Goal: Information Seeking & Learning: Learn about a topic

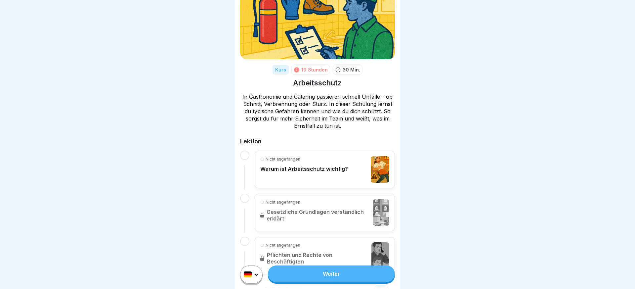
scroll to position [35, 0]
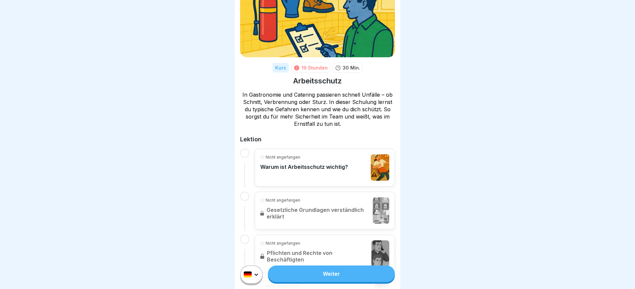
drag, startPoint x: 341, startPoint y: 263, endPoint x: 342, endPoint y: 269, distance: 6.3
click at [341, 263] on div "Weiter" at bounding box center [317, 274] width 165 height 29
click at [342, 270] on link "Weiter" at bounding box center [331, 273] width 127 height 17
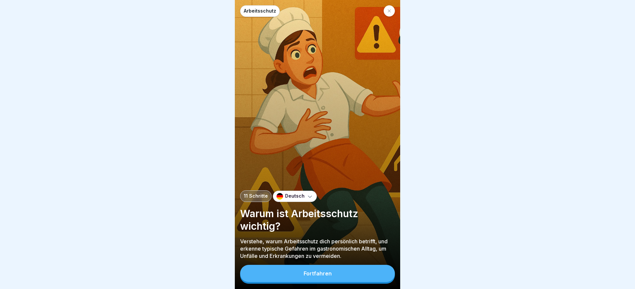
click at [343, 273] on button "Fortfahren" at bounding box center [317, 272] width 155 height 17
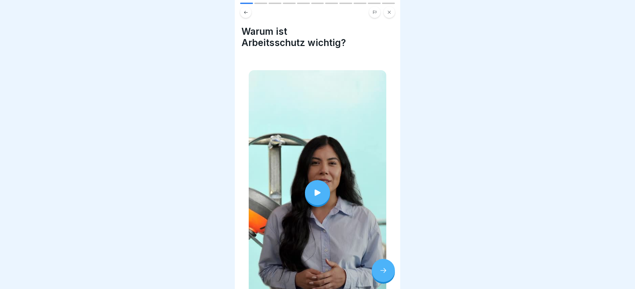
click at [323, 186] on div at bounding box center [317, 192] width 25 height 25
click at [377, 270] on div at bounding box center [383, 269] width 23 height 23
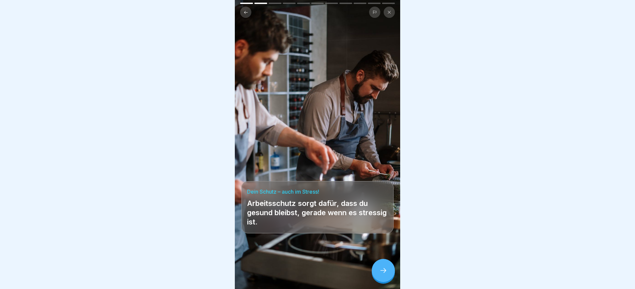
click at [378, 270] on div at bounding box center [383, 269] width 23 height 23
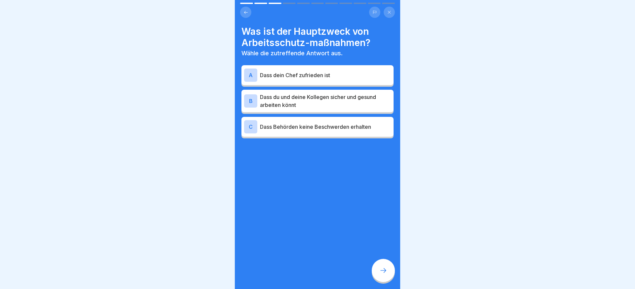
click at [317, 98] on p "Dass du und deine Kollegen sicher und gesund arbeiten könnt" at bounding box center [325, 101] width 131 height 16
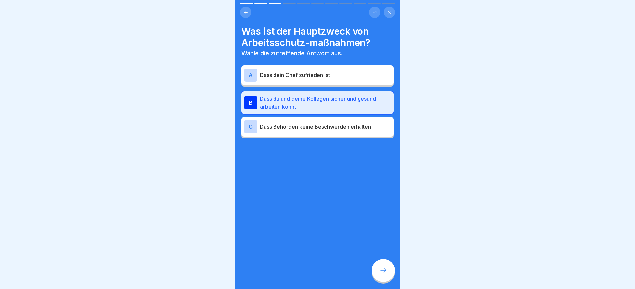
click at [388, 269] on div at bounding box center [383, 269] width 23 height 23
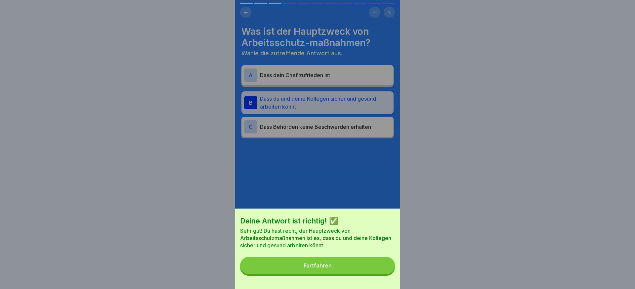
click at [368, 266] on button "Fortfahren" at bounding box center [317, 264] width 155 height 17
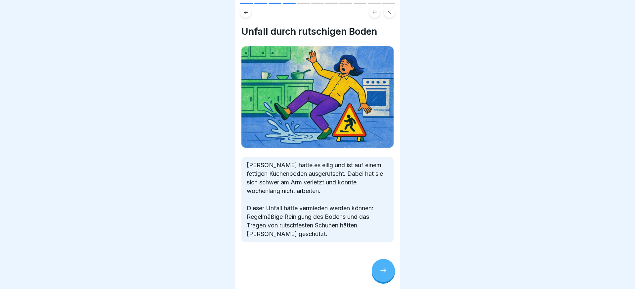
click at [384, 268] on icon at bounding box center [383, 270] width 8 height 8
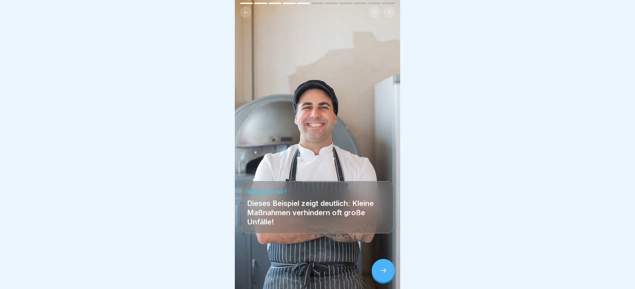
click at [384, 268] on icon at bounding box center [383, 270] width 8 height 8
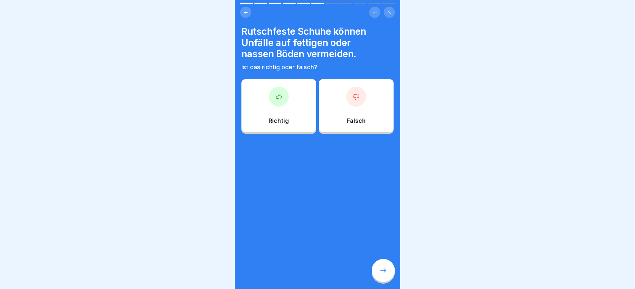
click at [283, 115] on div "Richtig" at bounding box center [278, 105] width 75 height 53
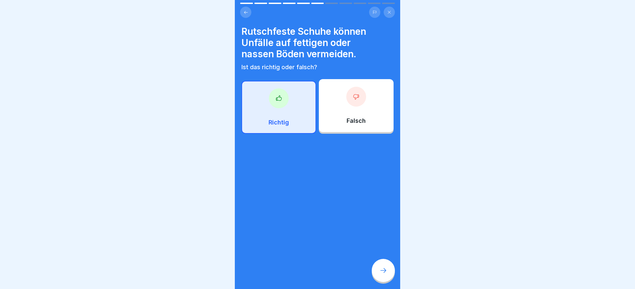
click at [382, 265] on div at bounding box center [383, 269] width 23 height 23
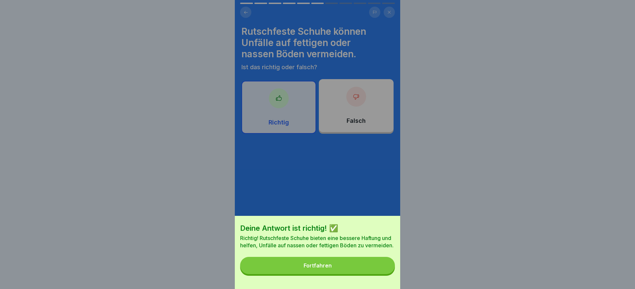
click at [382, 265] on button "Fortfahren" at bounding box center [317, 264] width 155 height 17
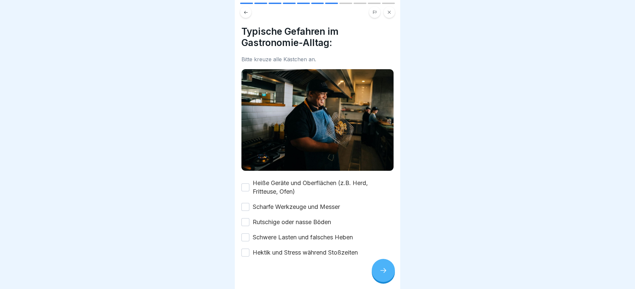
click at [273, 250] on label "Hektik und Stress während Stoßzeiten" at bounding box center [305, 252] width 105 height 9
click at [249, 250] on button "Hektik und Stress während Stoßzeiten" at bounding box center [245, 252] width 8 height 8
click at [277, 235] on label "Schwere Lasten und falsches Heben" at bounding box center [303, 237] width 100 height 9
click at [249, 235] on button "Schwere Lasten und falsches Heben" at bounding box center [245, 237] width 8 height 8
click at [276, 225] on label "Rutschige oder nasse Böden" at bounding box center [292, 221] width 78 height 9
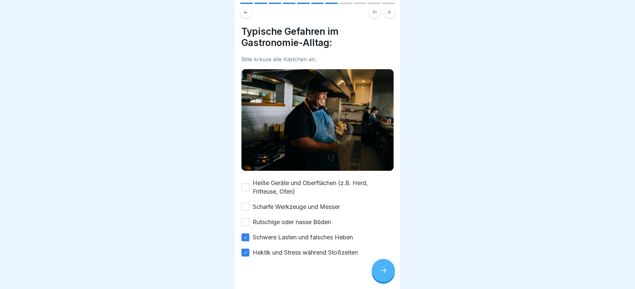
click at [249, 225] on button "Rutschige oder nasse Böden" at bounding box center [245, 222] width 8 height 8
drag, startPoint x: 278, startPoint y: 204, endPoint x: 279, endPoint y: 190, distance: 13.9
click at [278, 204] on label "Scharfe Werkzeuge und Messer" at bounding box center [296, 206] width 87 height 9
click at [249, 204] on button "Scharfe Werkzeuge und Messer" at bounding box center [245, 207] width 8 height 8
click at [279, 190] on label "Heiße Geräte und Oberflächen (z.B. Herd, Fritteuse, Ofen)" at bounding box center [323, 186] width 141 height 17
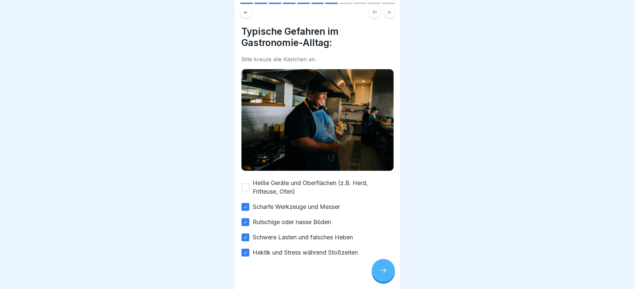
click at [249, 190] on button "Heiße Geräte und Oberflächen (z.B. Herd, Fritteuse, Ofen)" at bounding box center [245, 187] width 8 height 8
click at [378, 265] on div at bounding box center [383, 269] width 23 height 23
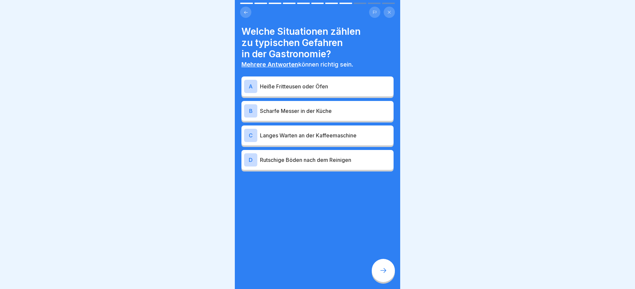
click at [317, 107] on p "Scharfe Messer in der Küche" at bounding box center [325, 111] width 131 height 8
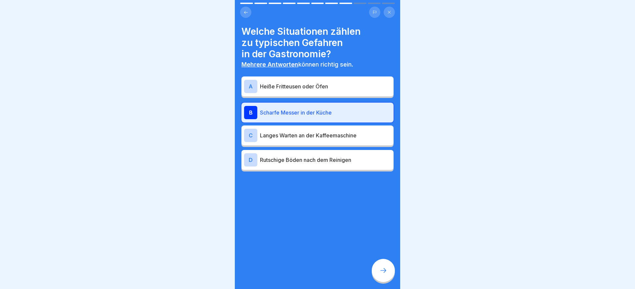
click at [317, 88] on p "Heiße Fritteusen oder Öfen" at bounding box center [325, 86] width 131 height 8
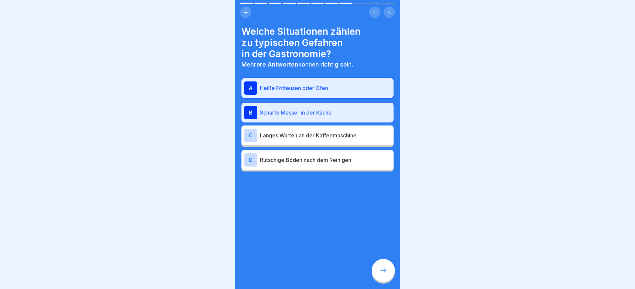
click at [316, 160] on p "Rutschige Böden nach dem Reinigen" at bounding box center [325, 160] width 131 height 8
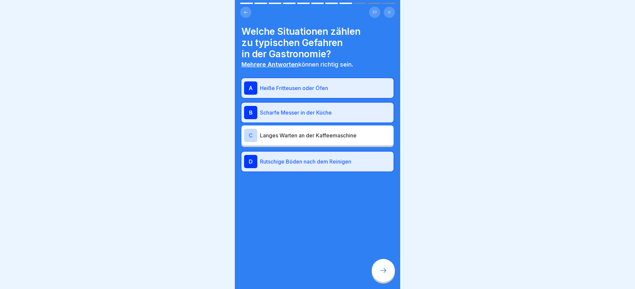
click at [386, 266] on div at bounding box center [383, 269] width 23 height 23
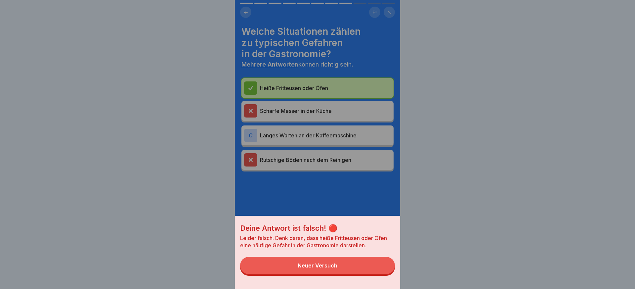
click at [345, 267] on button "Neuer Versuch" at bounding box center [317, 264] width 155 height 17
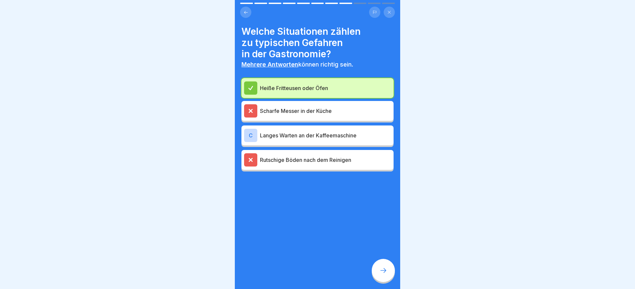
click at [334, 139] on div "C Langes Warten an der Kaffeemaschine" at bounding box center [317, 135] width 147 height 13
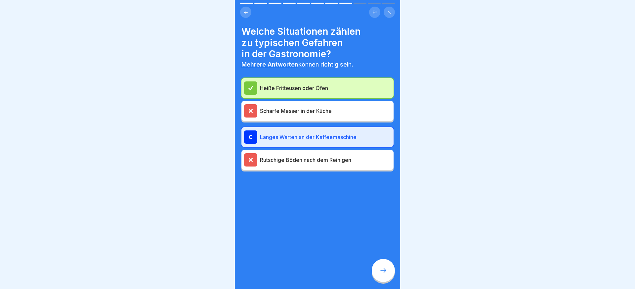
click at [380, 270] on icon at bounding box center [383, 270] width 8 height 8
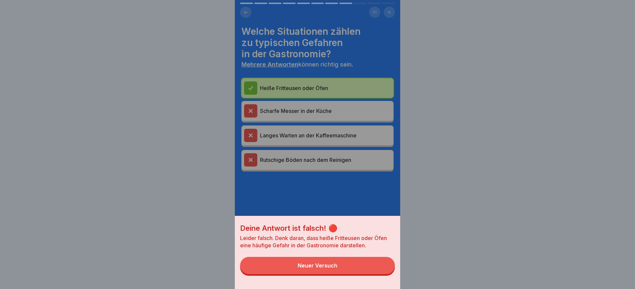
click at [354, 276] on div "Deine Antwort ist falsch! 🔴 Leider falsch. Denk daran, dass heiße Fritteusen od…" at bounding box center [317, 252] width 165 height 73
drag, startPoint x: 357, startPoint y: 270, endPoint x: 376, endPoint y: 270, distance: 18.9
click at [357, 269] on button "Neuer Versuch" at bounding box center [317, 264] width 155 height 17
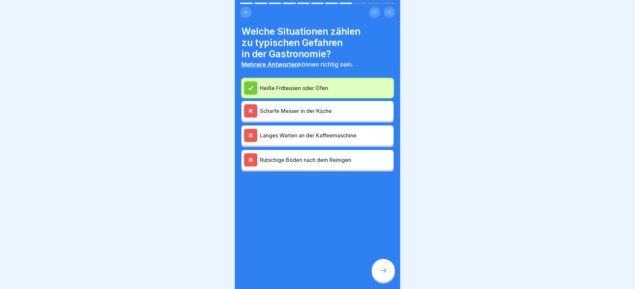
click at [381, 269] on icon at bounding box center [383, 270] width 8 height 8
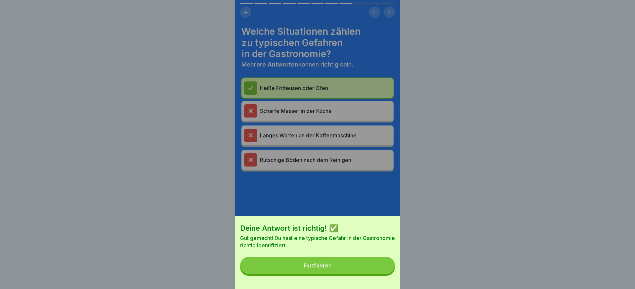
click at [371, 270] on button "Fortfahren" at bounding box center [317, 264] width 155 height 17
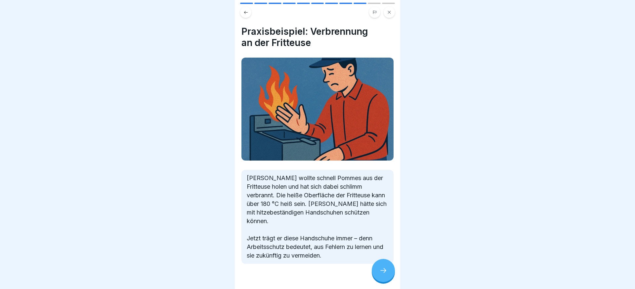
click at [381, 270] on icon at bounding box center [383, 270] width 8 height 8
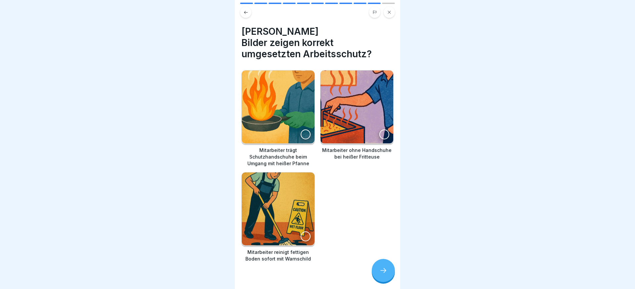
click at [292, 99] on img at bounding box center [278, 106] width 73 height 73
click at [287, 194] on img at bounding box center [278, 208] width 73 height 73
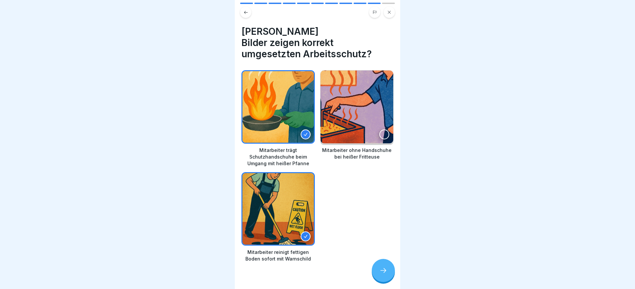
click at [385, 266] on div at bounding box center [383, 269] width 23 height 23
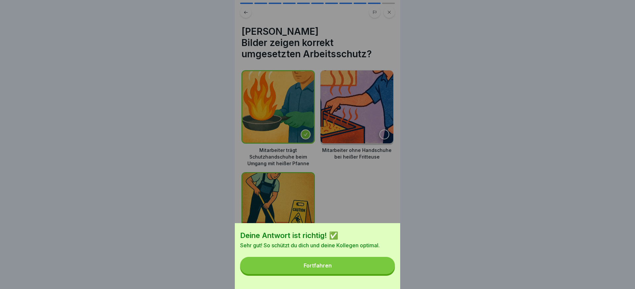
click at [385, 266] on button "Fortfahren" at bounding box center [317, 264] width 155 height 17
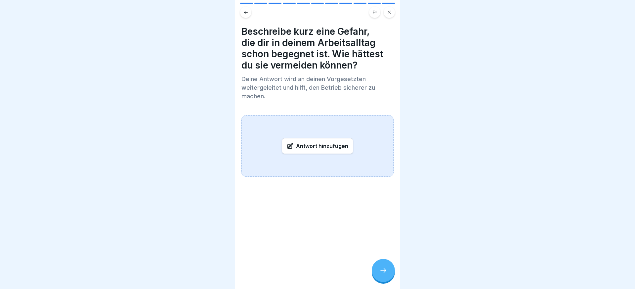
click at [323, 147] on div "Antwort hinzufügen" at bounding box center [317, 146] width 71 height 16
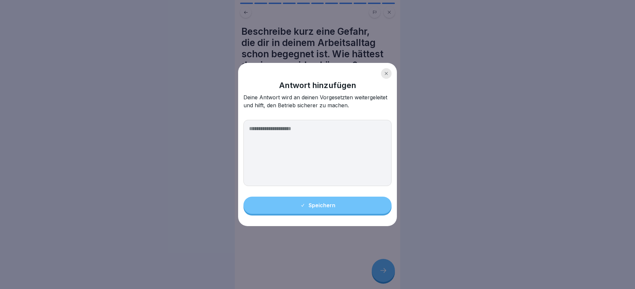
click at [323, 148] on textarea at bounding box center [317, 153] width 148 height 66
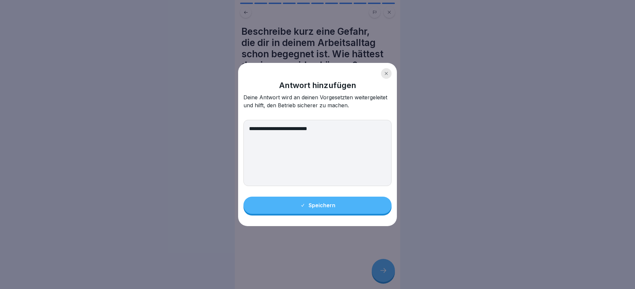
type textarea "**********"
click at [345, 200] on button "Speichern" at bounding box center [317, 204] width 148 height 17
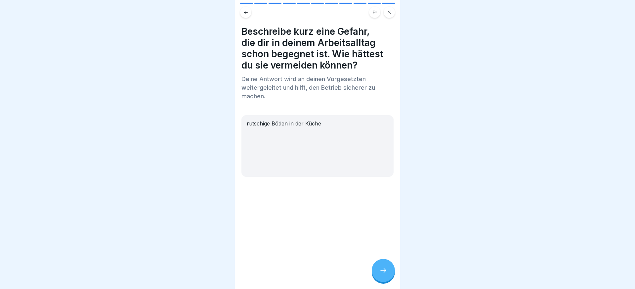
click at [389, 276] on div at bounding box center [383, 269] width 23 height 23
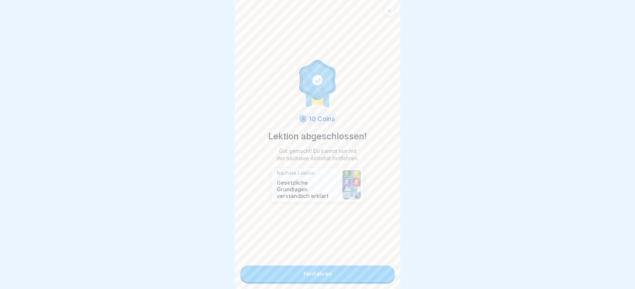
click at [345, 272] on link "Fortfahren" at bounding box center [317, 273] width 155 height 17
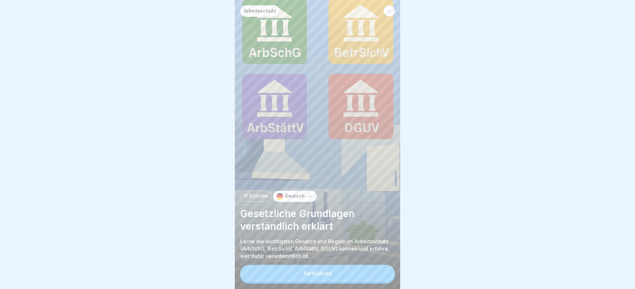
click at [343, 272] on button "Fortfahren" at bounding box center [317, 272] width 155 height 17
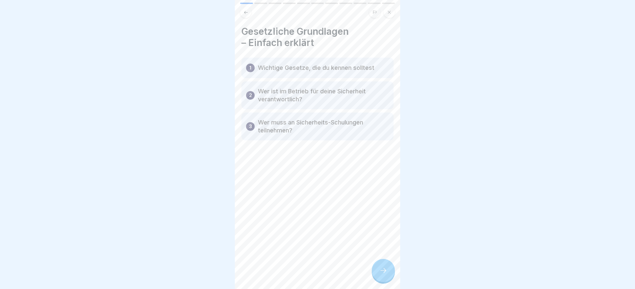
click at [380, 262] on div at bounding box center [383, 269] width 23 height 23
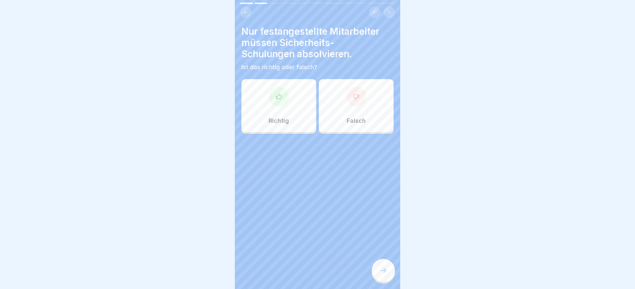
click at [340, 110] on div "Falsch" at bounding box center [356, 105] width 75 height 53
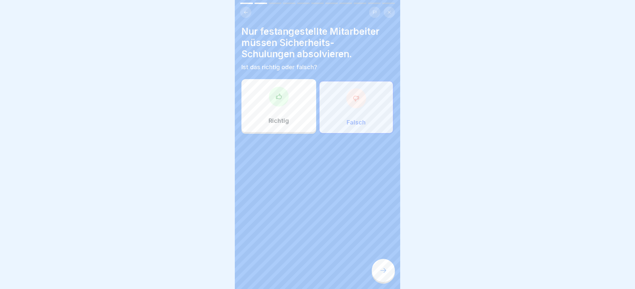
click at [380, 261] on div at bounding box center [383, 269] width 23 height 23
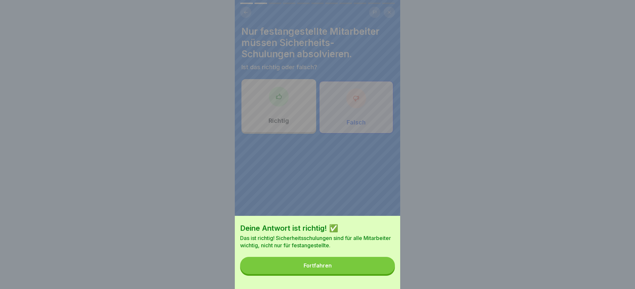
click at [379, 262] on button "Fortfahren" at bounding box center [317, 264] width 155 height 17
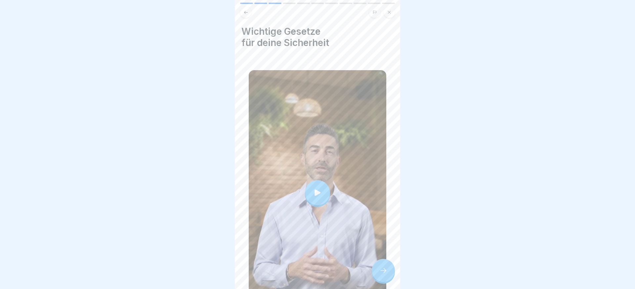
click at [381, 265] on div at bounding box center [383, 269] width 23 height 23
click at [380, 272] on icon at bounding box center [383, 270] width 8 height 8
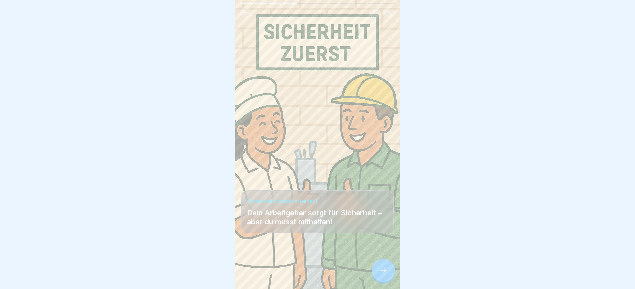
click at [382, 271] on icon at bounding box center [383, 270] width 8 height 8
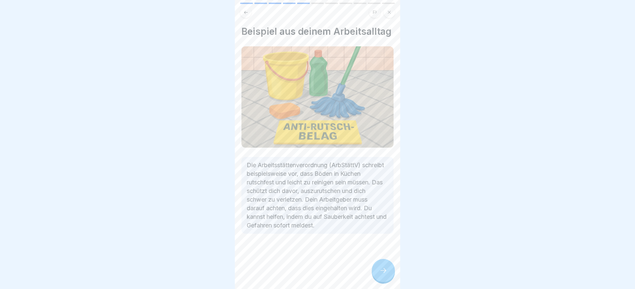
click at [382, 271] on icon at bounding box center [383, 270] width 8 height 8
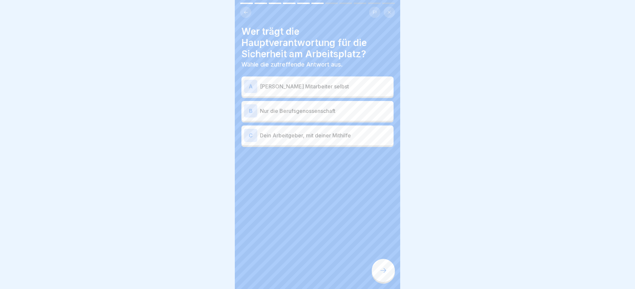
click at [307, 86] on p "Jeder Mitarbeiter selbst" at bounding box center [325, 86] width 131 height 8
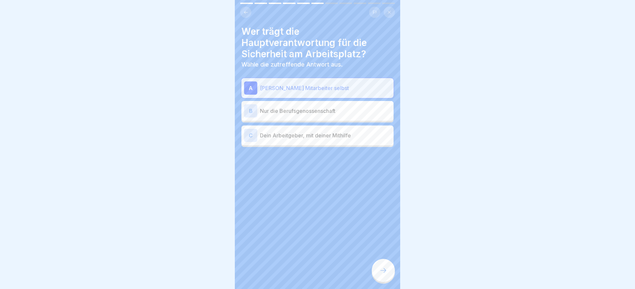
click at [338, 139] on div "C Dein Arbeitgeber, mit deiner Mithilfe" at bounding box center [317, 135] width 147 height 13
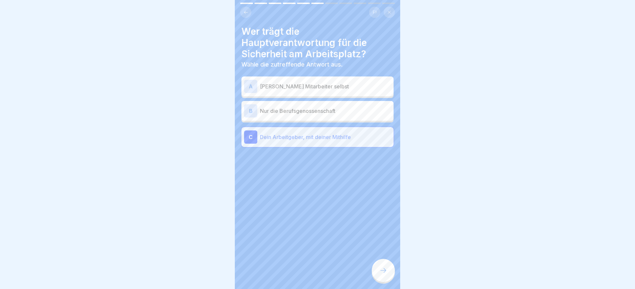
click at [385, 276] on div at bounding box center [383, 269] width 23 height 23
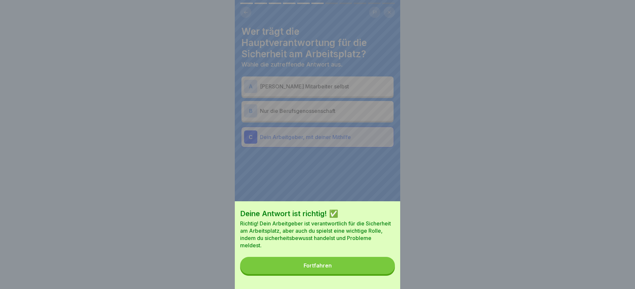
click at [382, 274] on div "Deine Antwort ist richtig! ✅ Richtig! Dein Arbeitgeber ist verantwortlich für d…" at bounding box center [317, 245] width 165 height 88
click at [382, 272] on button "Fortfahren" at bounding box center [317, 264] width 155 height 17
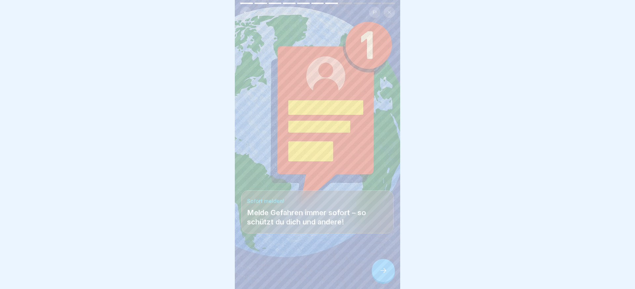
click at [386, 265] on div at bounding box center [383, 269] width 23 height 23
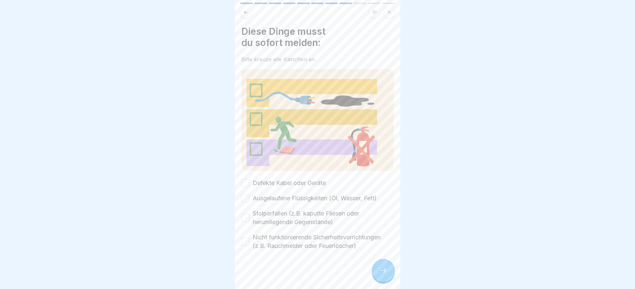
scroll to position [1, 0]
click at [279, 181] on label "Defekte Kabel oder Geräte" at bounding box center [289, 182] width 73 height 9
click at [249, 181] on button "Defekte Kabel oder Geräte" at bounding box center [245, 182] width 8 height 8
drag, startPoint x: 278, startPoint y: 194, endPoint x: 282, endPoint y: 194, distance: 3.3
click at [278, 194] on label "Ausgelaufene Flüssigkeiten (Öl, Wasser, Fett)" at bounding box center [315, 197] width 124 height 9
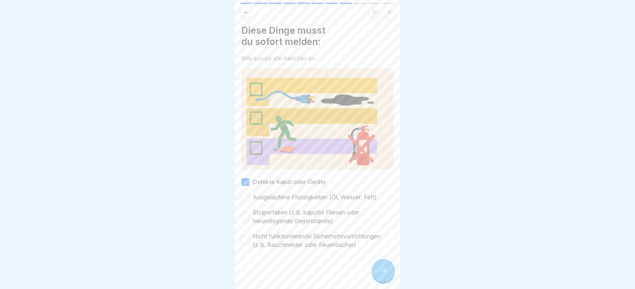
click at [249, 194] on button "Ausgelaufene Flüssigkeiten (Öl, Wasser, Fett)" at bounding box center [245, 197] width 8 height 8
click at [280, 218] on label "Stolperfallen (z.B. kaputte Fliesen oder herumliegende Gegenstände)" at bounding box center [323, 216] width 141 height 17
click at [249, 218] on button "Stolperfallen (z.B. kaputte Fliesen oder herumliegende Gegenstände)" at bounding box center [245, 217] width 8 height 8
drag, startPoint x: 275, startPoint y: 245, endPoint x: 281, endPoint y: 244, distance: 5.6
click at [275, 245] on label "Nicht funktionierende Sicherheitsvorrichtungen (z.B. Rauchmelder oder Feuerlösc…" at bounding box center [323, 240] width 141 height 17
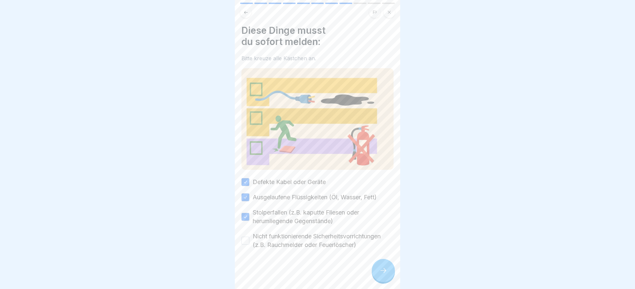
click at [249, 244] on button "Nicht funktionierende Sicherheitsvorrichtungen (z.B. Rauchmelder oder Feuerlösc…" at bounding box center [245, 240] width 8 height 8
click at [378, 262] on div at bounding box center [383, 269] width 23 height 23
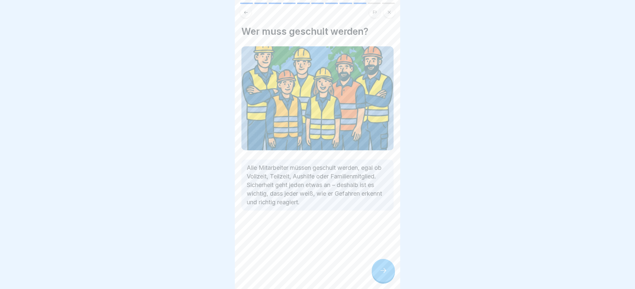
click at [382, 265] on div at bounding box center [383, 269] width 23 height 23
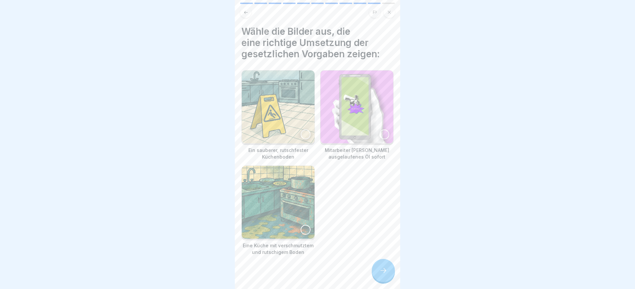
click at [290, 122] on img at bounding box center [278, 106] width 73 height 73
click at [360, 110] on img at bounding box center [356, 106] width 73 height 73
click at [383, 261] on div at bounding box center [383, 269] width 23 height 23
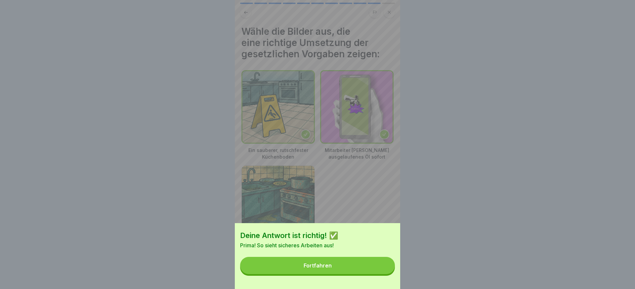
click at [383, 261] on button "Fortfahren" at bounding box center [317, 264] width 155 height 17
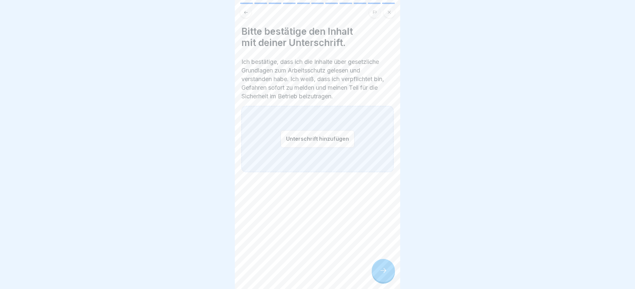
click at [335, 143] on button "Unterschrift hinzufügen" at bounding box center [317, 139] width 74 height 18
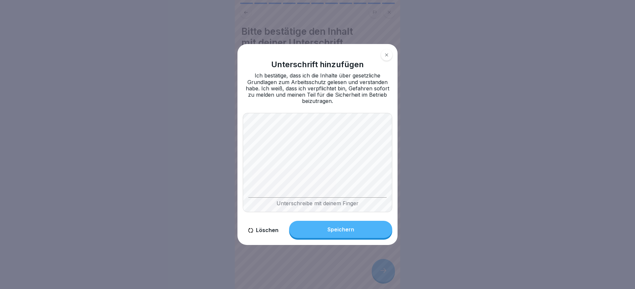
click at [343, 238] on div "Löschen Speichern" at bounding box center [317, 229] width 149 height 19
click at [346, 232] on div "Speichern" at bounding box center [340, 229] width 27 height 6
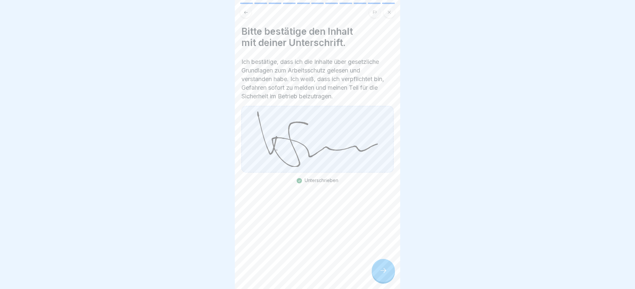
click at [385, 268] on icon at bounding box center [383, 270] width 8 height 8
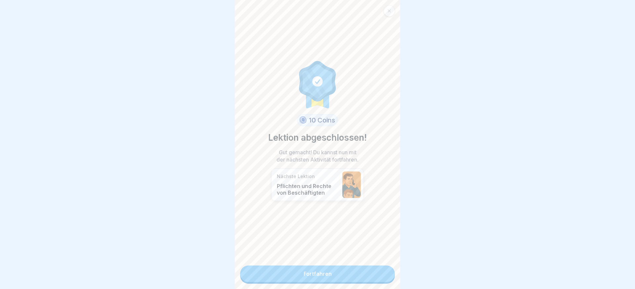
click at [333, 267] on link "Fortfahren" at bounding box center [317, 273] width 155 height 17
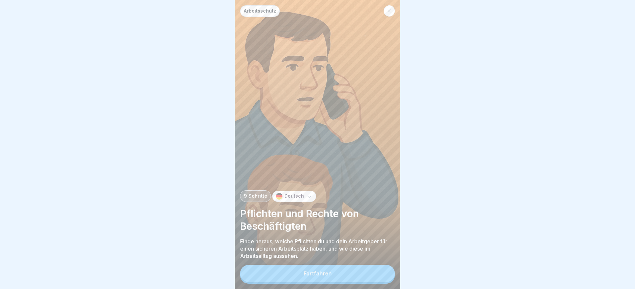
click at [336, 275] on button "Fortfahren" at bounding box center [317, 272] width 155 height 17
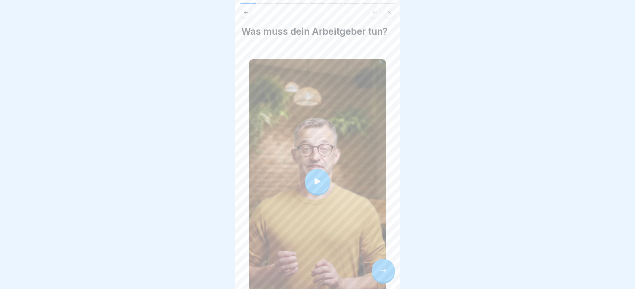
click at [322, 195] on div at bounding box center [318, 181] width 138 height 245
click at [383, 272] on icon at bounding box center [383, 270] width 8 height 8
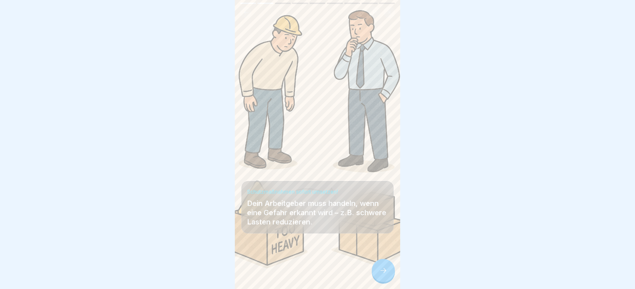
click at [383, 272] on icon at bounding box center [383, 270] width 8 height 8
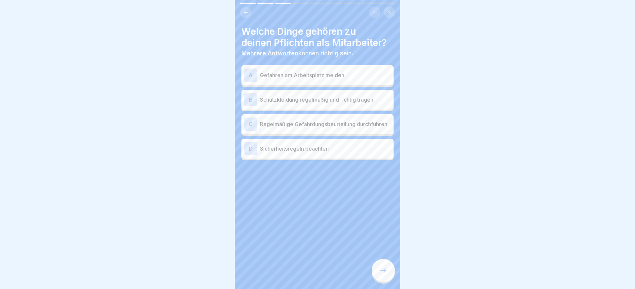
click at [318, 75] on p "Gefahren am Arbeitsplatz melden" at bounding box center [325, 75] width 131 height 8
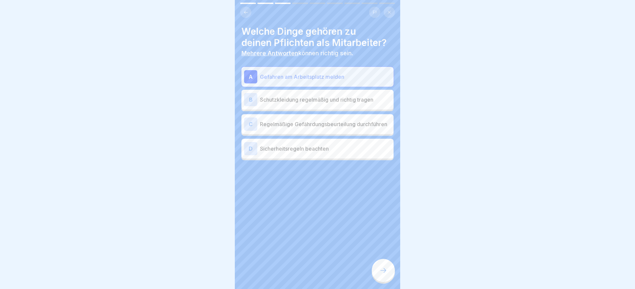
click at [323, 103] on p "Schutzkleidung regelmäßig und richtig tragen" at bounding box center [325, 100] width 131 height 8
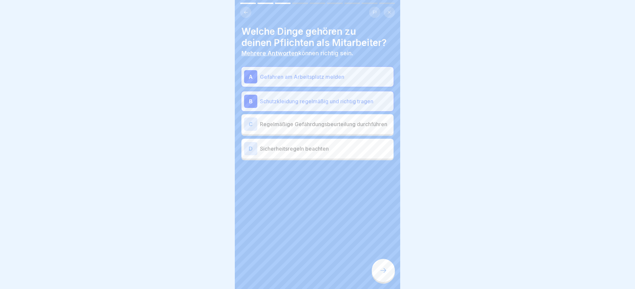
click at [325, 124] on p "Regelmäßige Gefährdungsbeurteilung durchführen" at bounding box center [325, 124] width 131 height 8
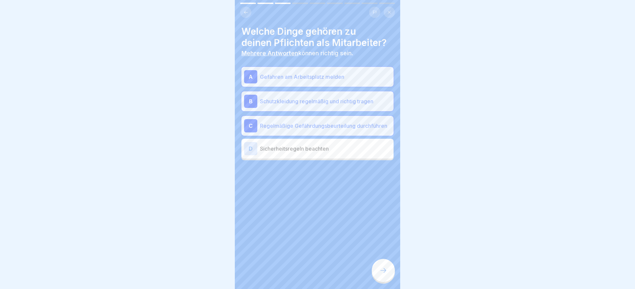
click at [327, 147] on p "Sicherheitsregeln beachten" at bounding box center [325, 148] width 131 height 8
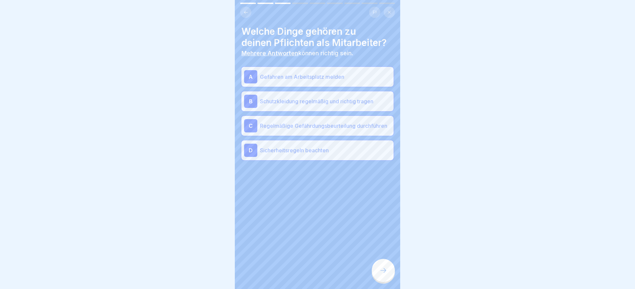
click at [380, 271] on icon at bounding box center [383, 270] width 8 height 8
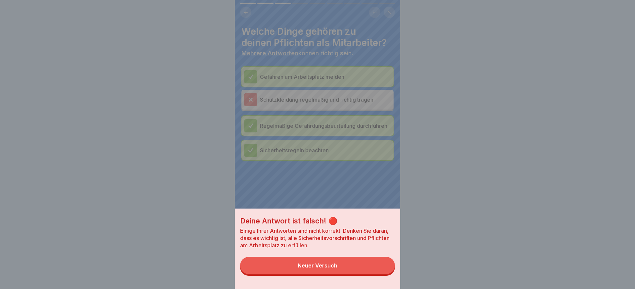
click at [355, 266] on button "Neuer Versuch" at bounding box center [317, 264] width 155 height 17
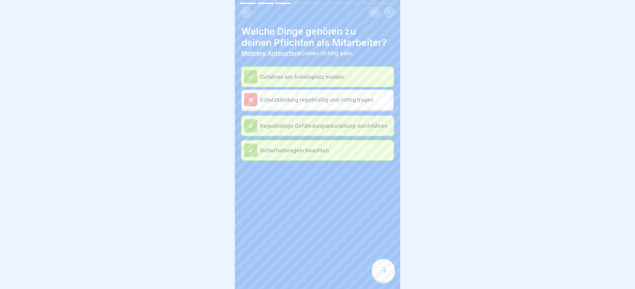
click at [380, 265] on div at bounding box center [383, 269] width 23 height 23
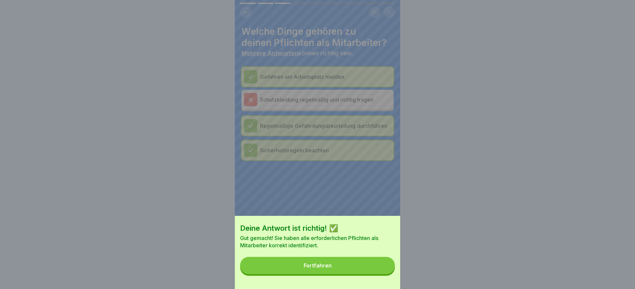
click at [352, 269] on button "Fortfahren" at bounding box center [317, 264] width 155 height 17
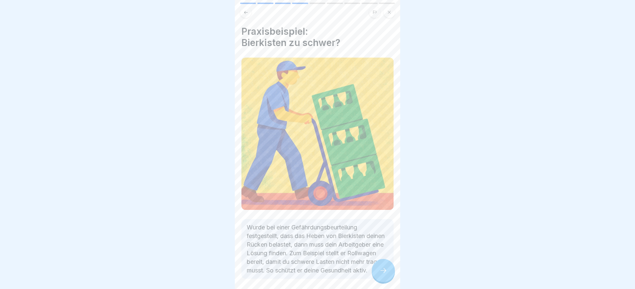
click at [376, 269] on div at bounding box center [383, 269] width 23 height 23
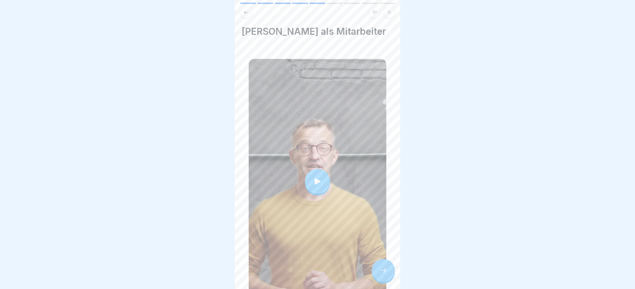
click at [321, 188] on div at bounding box center [317, 181] width 25 height 25
click at [392, 274] on div at bounding box center [383, 269] width 23 height 23
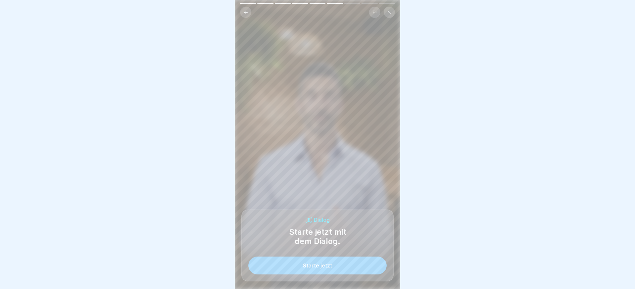
click at [368, 273] on button "Starte jetzt" at bounding box center [317, 265] width 138 height 18
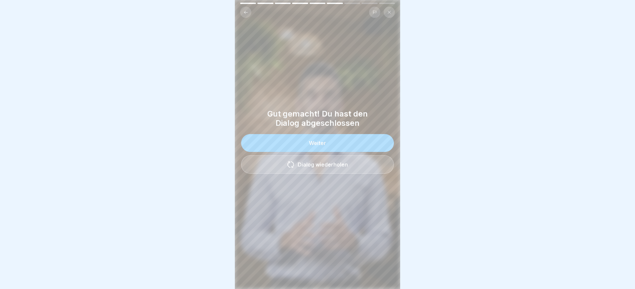
click at [326, 138] on button "Weiter" at bounding box center [317, 143] width 153 height 18
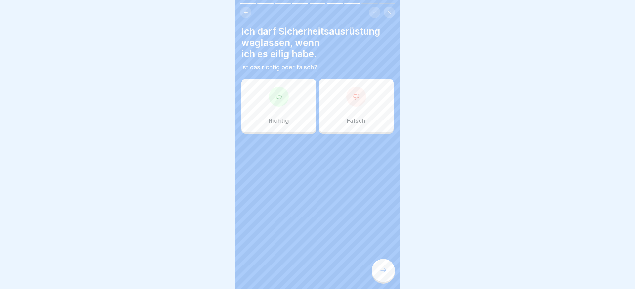
click at [349, 103] on div at bounding box center [356, 97] width 20 height 20
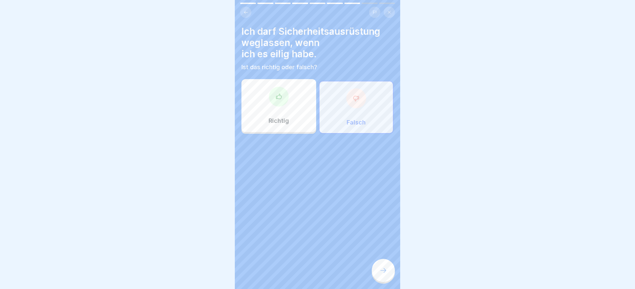
click at [384, 270] on icon at bounding box center [383, 270] width 8 height 8
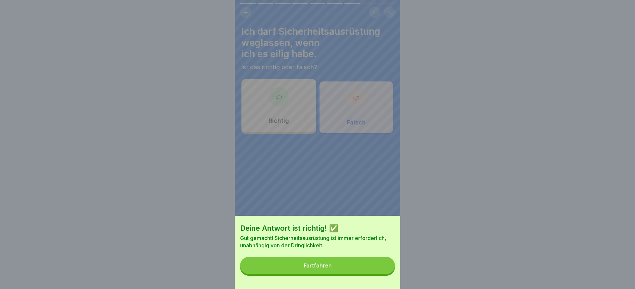
click at [354, 264] on button "Fortfahren" at bounding box center [317, 264] width 155 height 17
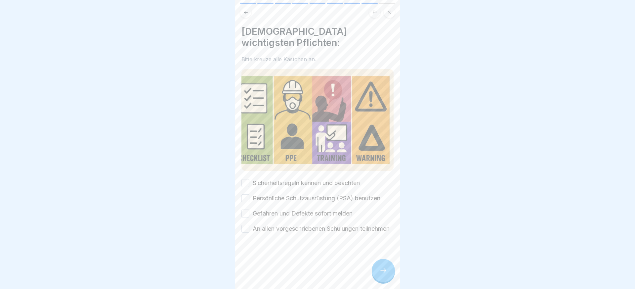
drag, startPoint x: 277, startPoint y: 227, endPoint x: 276, endPoint y: 202, distance: 24.8
click at [277, 224] on label "An allen vorgeschriebenen Schulungen teilnehmen" at bounding box center [321, 228] width 137 height 9
click at [249, 224] on button "An allen vorgeschriebenen Schulungen teilnehmen" at bounding box center [245, 228] width 8 height 8
click at [276, 209] on label "Gefahren und Defekte sofort melden" at bounding box center [303, 213] width 100 height 9
click at [249, 209] on button "Gefahren und Defekte sofort melden" at bounding box center [245, 213] width 8 height 8
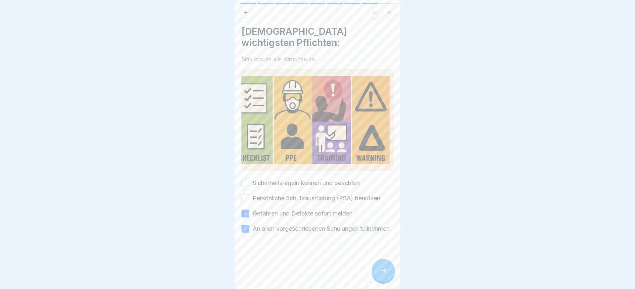
click at [276, 191] on div "Sicherheitsregeln kennen und beachten Persönliche Schutzausrüstung (PSA) benutz…" at bounding box center [317, 205] width 152 height 54
drag, startPoint x: 276, startPoint y: 185, endPoint x: 276, endPoint y: 182, distance: 3.7
click at [276, 194] on label "Persönliche Schutzausrüstung (PSA) benutzen" at bounding box center [317, 198] width 128 height 9
click at [249, 194] on button "Persönliche Schutzausrüstung (PSA) benutzen" at bounding box center [245, 198] width 8 height 8
click at [276, 178] on div "Sicherheitsregeln kennen und beachten Persönliche Schutzausrüstung (PSA) benutz…" at bounding box center [317, 205] width 152 height 54
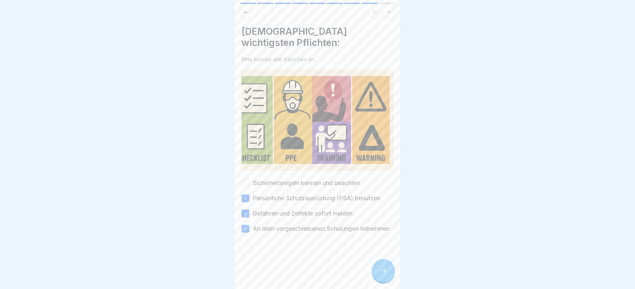
drag, startPoint x: 287, startPoint y: 174, endPoint x: 300, endPoint y: 188, distance: 19.0
click at [287, 178] on label "Sicherheitsregeln kennen und beachten" at bounding box center [306, 182] width 107 height 9
click at [249, 179] on button "Sicherheitsregeln kennen und beachten" at bounding box center [245, 183] width 8 height 8
click at [385, 272] on icon at bounding box center [383, 270] width 8 height 8
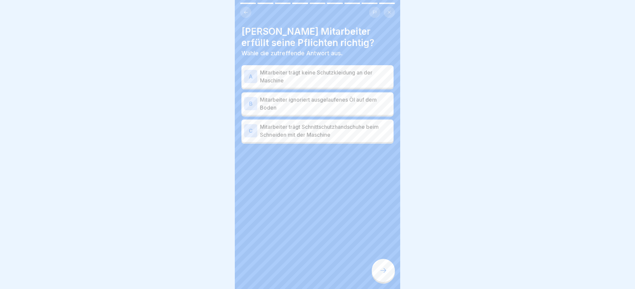
click at [312, 134] on p "Mitarbeiter trägt Schnittschutzhandschuhe beim Schneiden mit der Maschine" at bounding box center [325, 131] width 131 height 16
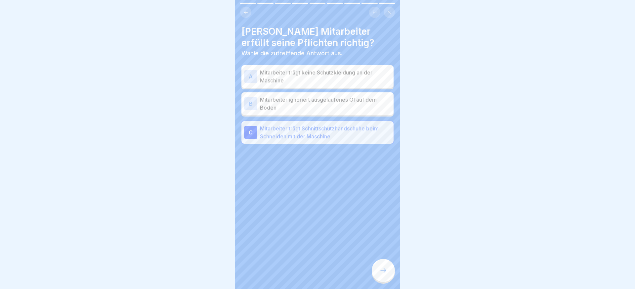
click at [386, 263] on div at bounding box center [383, 269] width 23 height 23
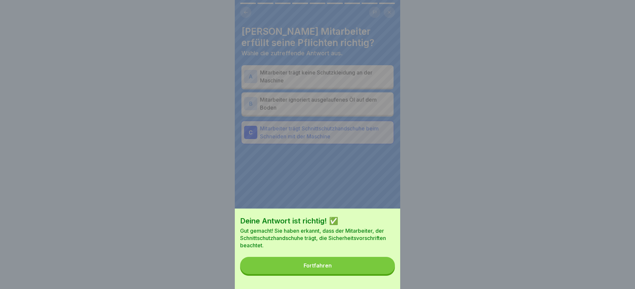
click at [384, 266] on button "Fortfahren" at bounding box center [317, 264] width 155 height 17
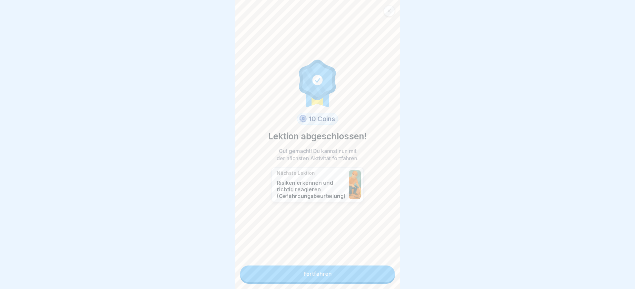
click at [374, 266] on link "Fortfahren" at bounding box center [317, 273] width 155 height 17
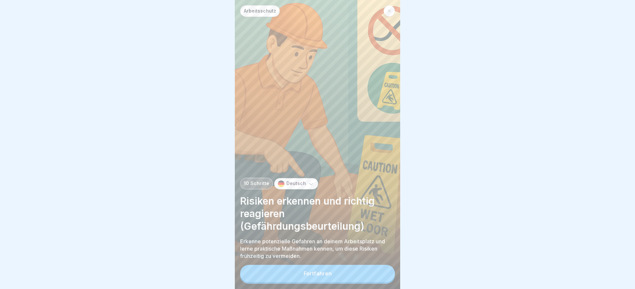
click at [354, 269] on button "Fortfahren" at bounding box center [317, 272] width 155 height 17
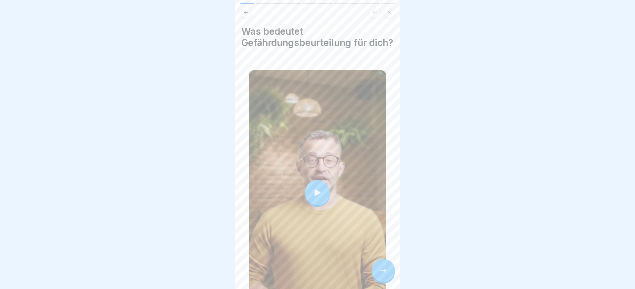
click at [320, 190] on icon at bounding box center [317, 192] width 9 height 9
click at [377, 272] on div at bounding box center [383, 269] width 23 height 23
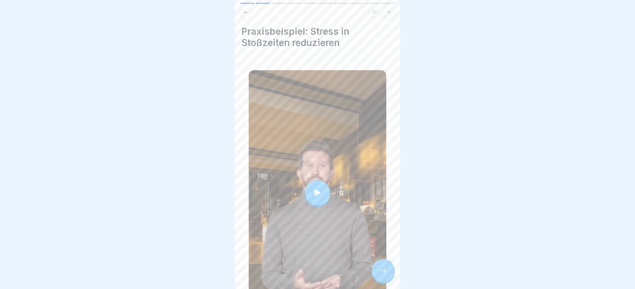
click at [378, 271] on div at bounding box center [383, 269] width 23 height 23
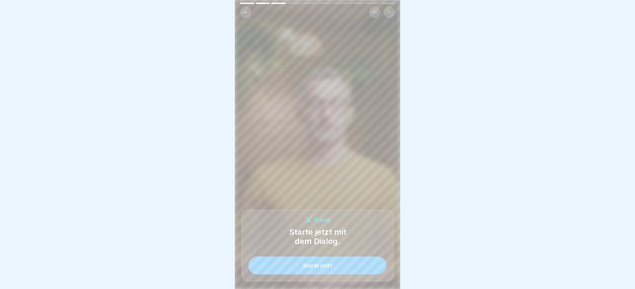
click at [375, 270] on button "Starte jetzt" at bounding box center [317, 265] width 138 height 18
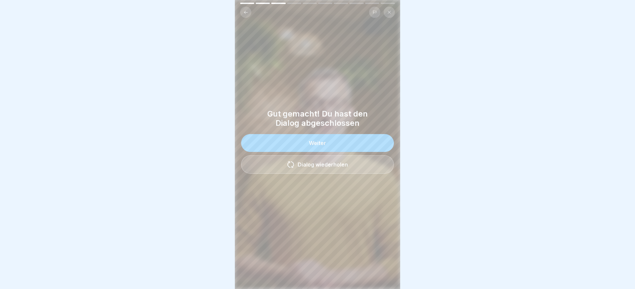
click at [361, 145] on button "Weiter" at bounding box center [317, 143] width 153 height 18
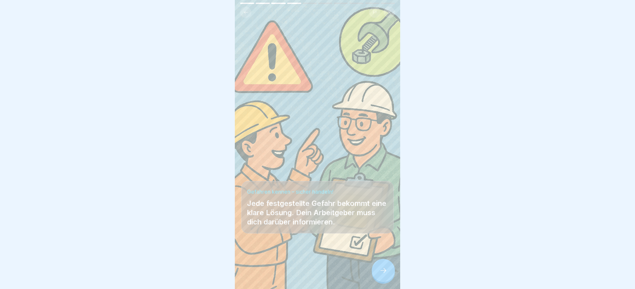
click at [392, 276] on div at bounding box center [383, 269] width 23 height 23
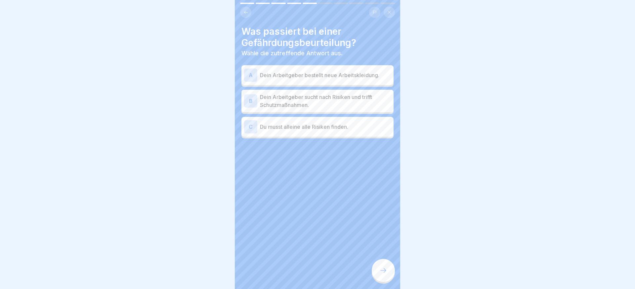
click at [335, 103] on p "Dein Arbeitgeber sucht nach Risiken und trifft Schutzmaßnahmen." at bounding box center [325, 101] width 131 height 16
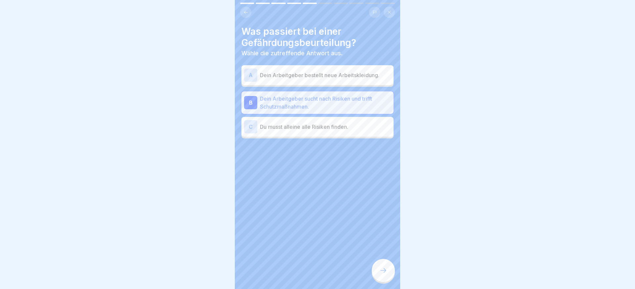
click at [376, 263] on div at bounding box center [383, 269] width 23 height 23
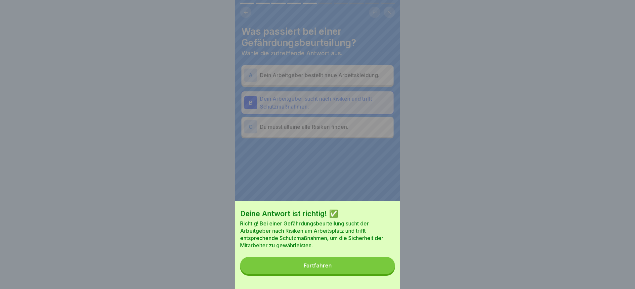
click at [380, 264] on button "Fortfahren" at bounding box center [317, 264] width 155 height 17
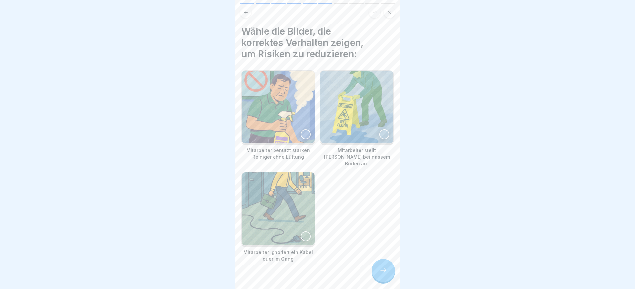
click at [372, 117] on img at bounding box center [356, 106] width 73 height 73
click at [382, 274] on div at bounding box center [383, 269] width 23 height 23
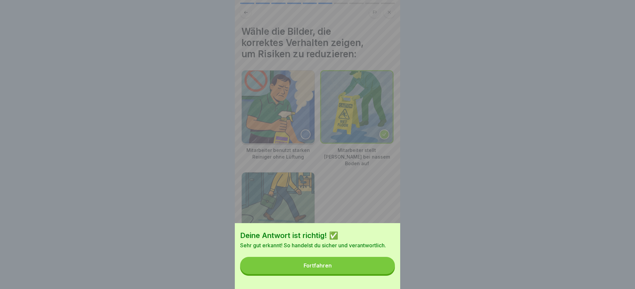
click at [365, 268] on button "Fortfahren" at bounding box center [317, 264] width 155 height 17
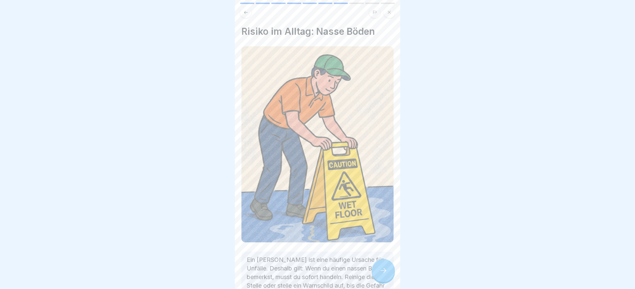
click at [372, 268] on div at bounding box center [383, 269] width 23 height 23
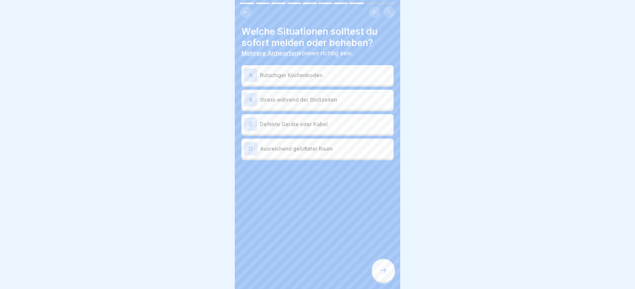
click at [307, 126] on p "Defekte Geräte oder Kabel" at bounding box center [325, 124] width 131 height 8
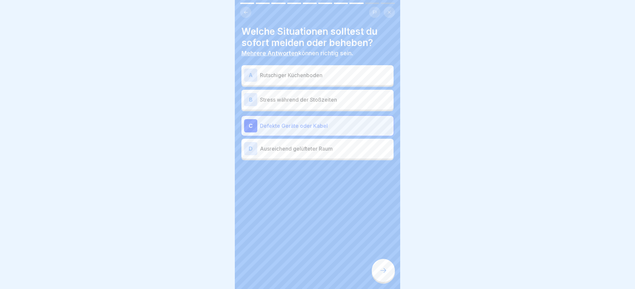
click at [307, 71] on p "Rutschiger Küchenboden" at bounding box center [325, 75] width 131 height 8
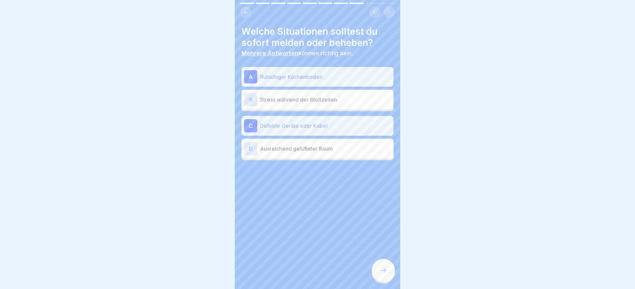
click at [388, 263] on div at bounding box center [383, 269] width 23 height 23
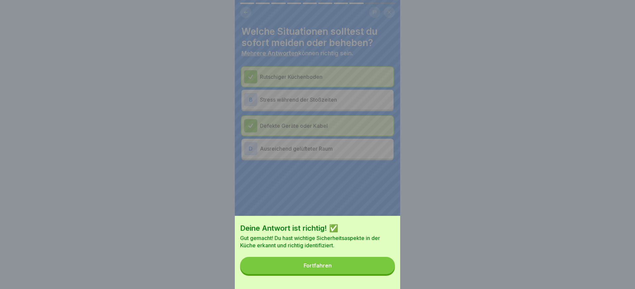
click at [387, 264] on button "Fortfahren" at bounding box center [317, 264] width 155 height 17
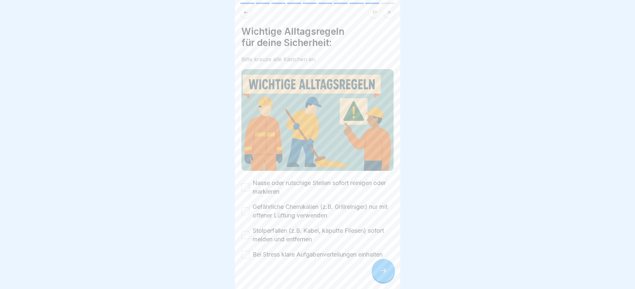
drag, startPoint x: 289, startPoint y: 251, endPoint x: 288, endPoint y: 233, distance: 17.5
click at [289, 251] on label "Bei Stress klare Aufgabenverteilungen einhalten" at bounding box center [318, 254] width 130 height 9
click at [249, 251] on button "Bei Stress klare Aufgabenverteilungen einhalten" at bounding box center [245, 254] width 8 height 8
drag, startPoint x: 288, startPoint y: 233, endPoint x: 289, endPoint y: 214, distance: 18.8
click at [288, 233] on label "Stolperfallen (z.B. Kabel, kaputte Fliesen) sofort melden und entfernen" at bounding box center [323, 234] width 141 height 17
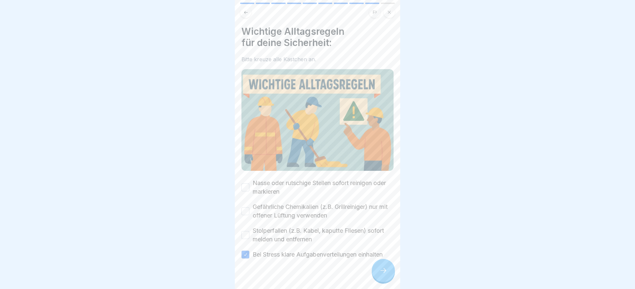
click at [249, 233] on button "Stolperfallen (z.B. Kabel, kaputte Fliesen) sofort melden und entfernen" at bounding box center [245, 235] width 8 height 8
drag, startPoint x: 289, startPoint y: 213, endPoint x: 291, endPoint y: 187, distance: 25.9
click at [289, 212] on label "Gefährliche Chemikalien (z.B. Grillreiniger) nur mit offener Lüftung verwenden" at bounding box center [323, 210] width 141 height 17
click at [249, 212] on button "Gefährliche Chemikalien (z.B. Grillreiniger) nur mit offener Lüftung verwenden" at bounding box center [245, 211] width 8 height 8
click at [291, 185] on label "Nasse oder rutschige Stellen sofort reinigen oder markieren" at bounding box center [323, 186] width 141 height 17
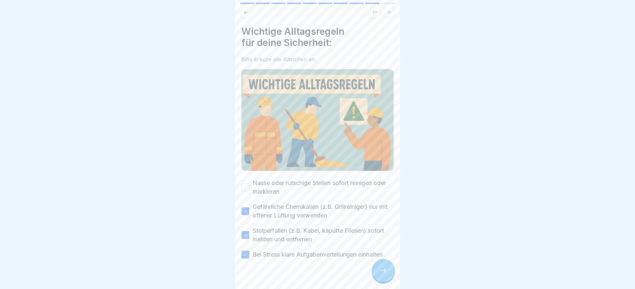
click at [249, 185] on button "Nasse oder rutschige Stellen sofort reinigen oder markieren" at bounding box center [245, 187] width 8 height 8
click at [374, 271] on div at bounding box center [383, 269] width 23 height 23
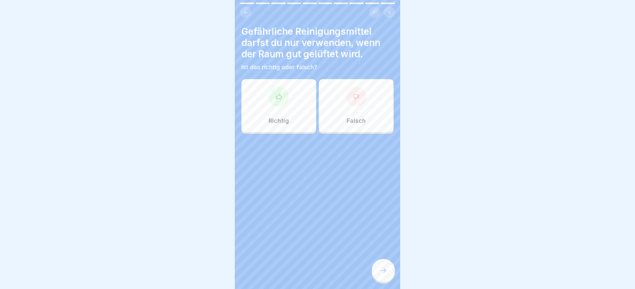
click at [285, 110] on div "Richtig" at bounding box center [278, 105] width 75 height 53
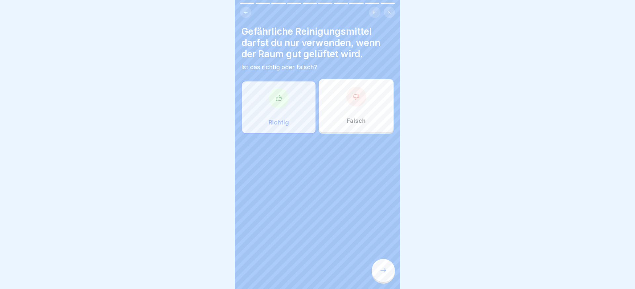
click at [388, 271] on div at bounding box center [383, 269] width 23 height 23
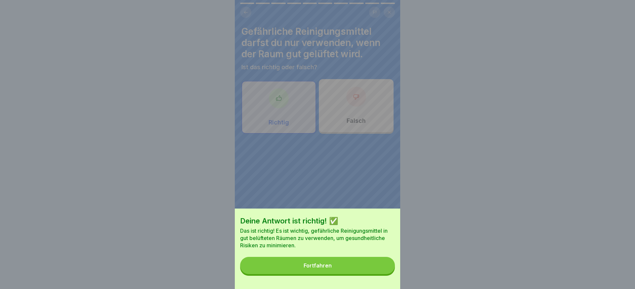
click at [387, 271] on button "Fortfahren" at bounding box center [317, 264] width 155 height 17
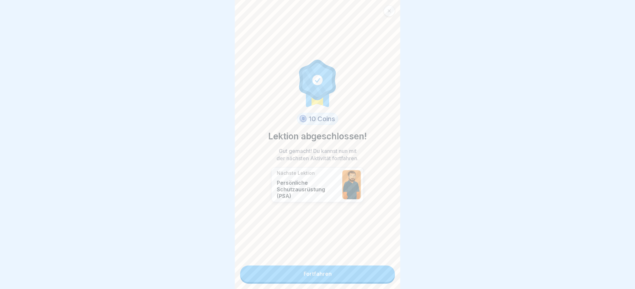
click at [353, 273] on link "Fortfahren" at bounding box center [317, 273] width 155 height 17
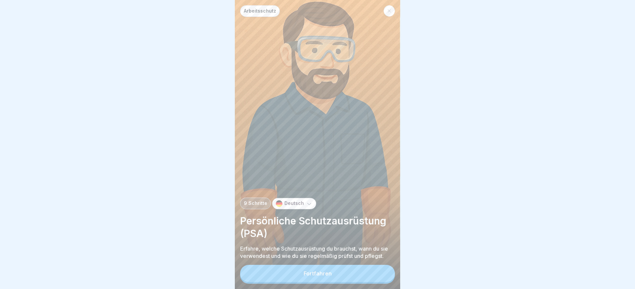
click at [334, 271] on button "Fortfahren" at bounding box center [317, 272] width 155 height 17
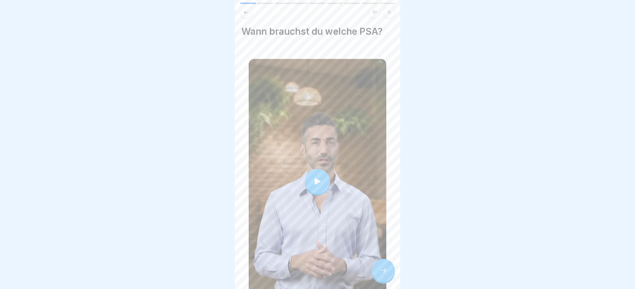
click at [317, 191] on div at bounding box center [317, 181] width 25 height 25
click at [377, 266] on div at bounding box center [383, 269] width 23 height 23
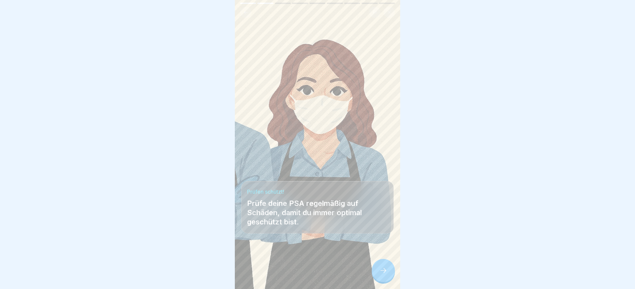
click at [378, 266] on div at bounding box center [383, 269] width 23 height 23
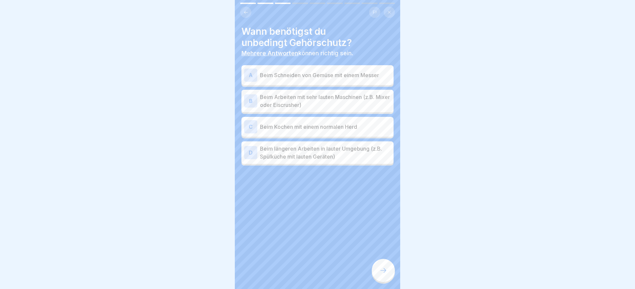
click at [315, 101] on p "Beim Arbeiten mit sehr lauten Maschinen (z.B. Mixer oder Eiscrusher)" at bounding box center [325, 101] width 131 height 16
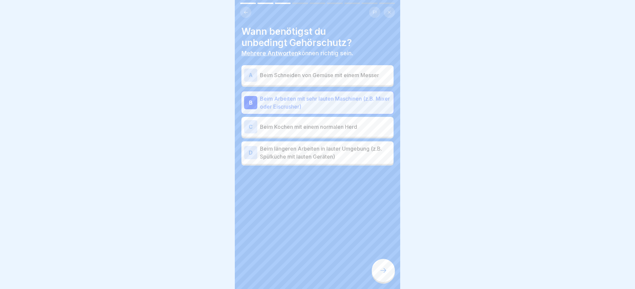
click at [337, 153] on p "Beim längeren Arbeiten in lauter Umgebung (z.B. Spülküche mit lauten Geräten)" at bounding box center [325, 152] width 131 height 16
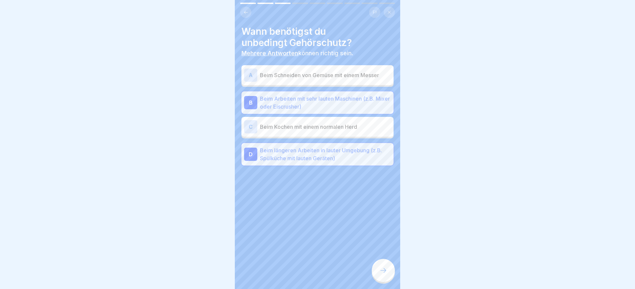
click at [379, 270] on icon at bounding box center [383, 270] width 8 height 8
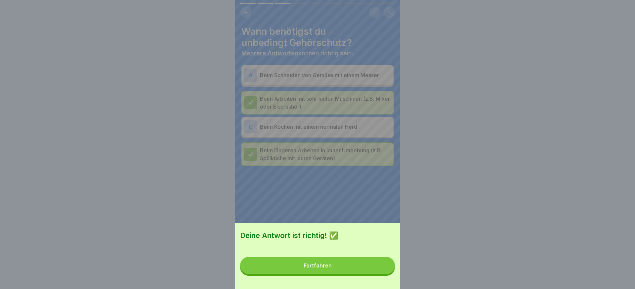
click at [381, 270] on button "Fortfahren" at bounding box center [317, 264] width 155 height 17
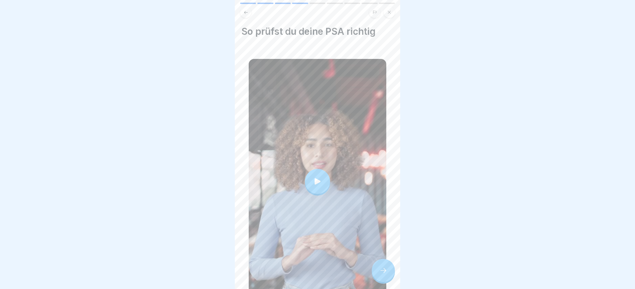
click at [382, 269] on icon at bounding box center [383, 270] width 8 height 8
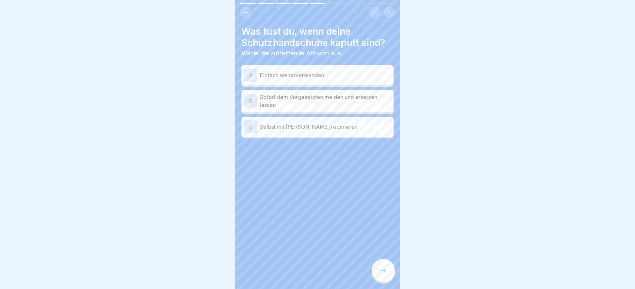
click at [308, 102] on p "Sofort dem Vorgesetzten melden und ersetzen lassen" at bounding box center [325, 101] width 131 height 16
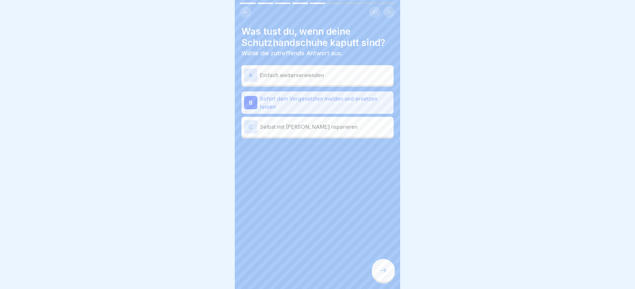
click at [386, 268] on icon at bounding box center [383, 270] width 8 height 8
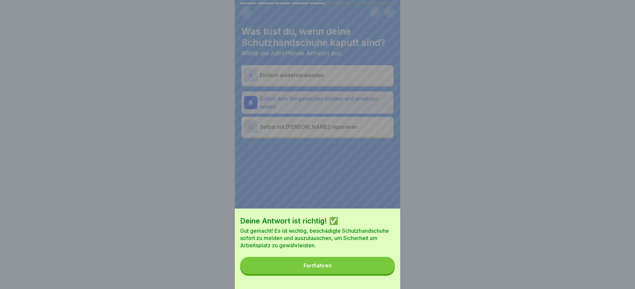
click at [386, 268] on button "Fortfahren" at bounding box center [317, 264] width 155 height 17
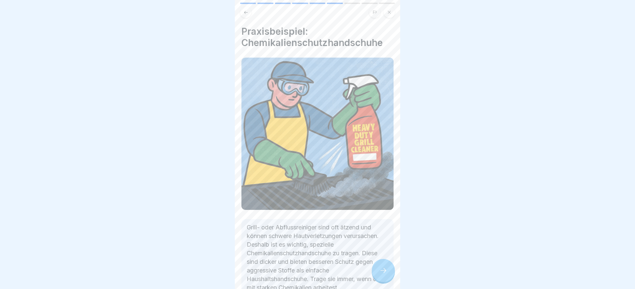
click at [386, 268] on icon at bounding box center [383, 270] width 8 height 8
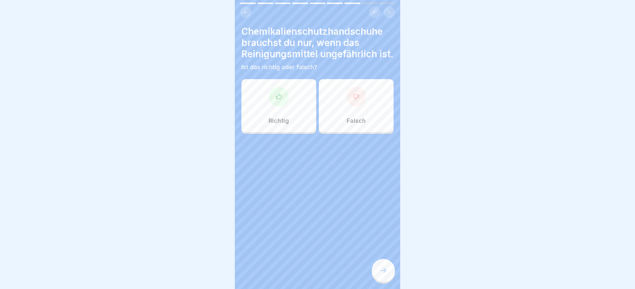
click at [364, 116] on div "Falsch" at bounding box center [356, 105] width 75 height 53
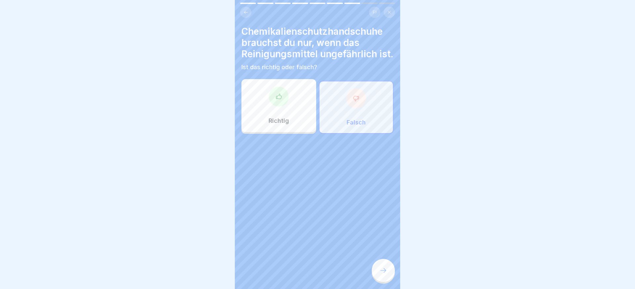
click at [381, 258] on div "Arbeitsschutz 9 Schritte Deutsch Persönliche Schutzausrüstung (PSA) Erfahre, we…" at bounding box center [317, 144] width 165 height 289
click at [382, 262] on div at bounding box center [383, 269] width 23 height 23
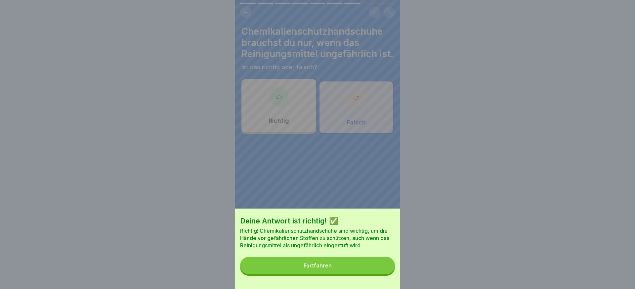
click at [378, 264] on button "Fortfahren" at bounding box center [317, 264] width 155 height 17
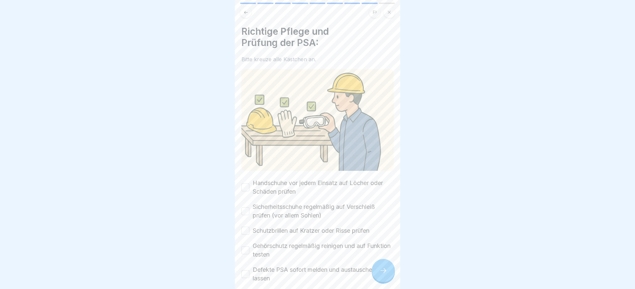
click at [277, 265] on label "Defekte PSA sofort melden und austauschen lassen" at bounding box center [323, 273] width 141 height 17
click at [249, 270] on button "Defekte PSA sofort melden und austauschen lassen" at bounding box center [245, 274] width 8 height 8
drag, startPoint x: 278, startPoint y: 248, endPoint x: 279, endPoint y: 231, distance: 16.6
click at [278, 247] on label "Gehörschutz regelmäßig reinigen und auf Funktion testen" at bounding box center [323, 249] width 141 height 17
click at [249, 247] on button "Gehörschutz regelmäßig reinigen und auf Funktion testen" at bounding box center [245, 250] width 8 height 8
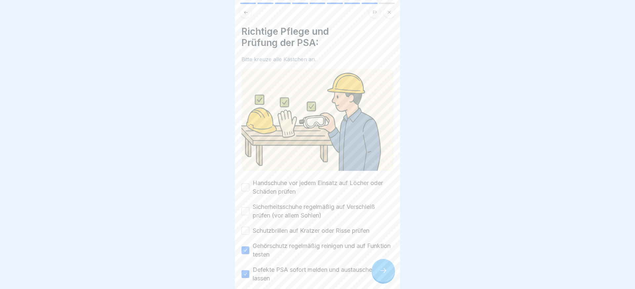
click at [279, 231] on label "Schutzbrillen auf Kratzer oder Risse prüfen" at bounding box center [311, 230] width 117 height 9
click at [249, 231] on button "Schutzbrillen auf Kratzer oder Risse prüfen" at bounding box center [245, 230] width 8 height 8
click at [280, 217] on label "Sicherheitsschuhe regelmäßig auf Verschleiß prüfen (vor allem Sohlen)" at bounding box center [323, 210] width 141 height 17
click at [249, 215] on button "Sicherheitsschuhe regelmäßig auf Verschleiß prüfen (vor allem Sohlen)" at bounding box center [245, 211] width 8 height 8
click at [284, 191] on label "Handschuhe vor jedem Einsatz auf Löcher oder Schäden prüfen" at bounding box center [323, 186] width 141 height 17
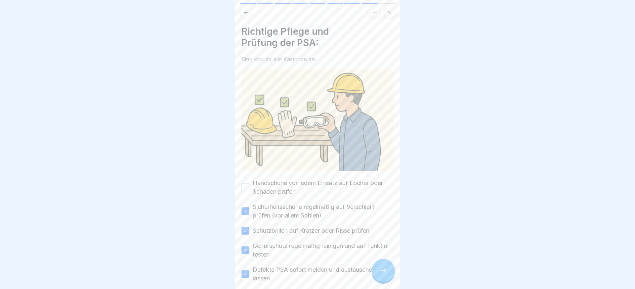
click at [249, 191] on button "Handschuhe vor jedem Einsatz auf Löcher oder Schäden prüfen" at bounding box center [245, 187] width 8 height 8
click at [385, 275] on div at bounding box center [383, 269] width 23 height 23
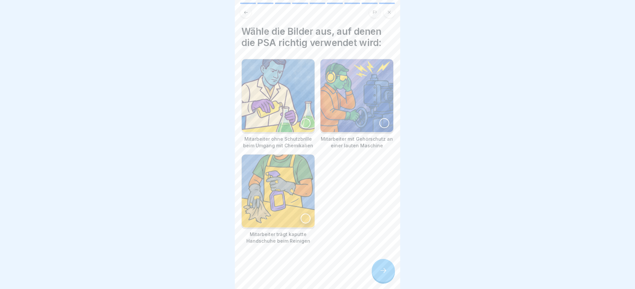
click at [385, 275] on div at bounding box center [383, 269] width 23 height 23
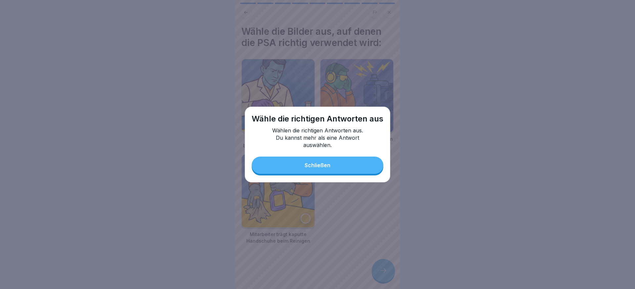
click at [333, 164] on button "Schließen" at bounding box center [318, 164] width 132 height 17
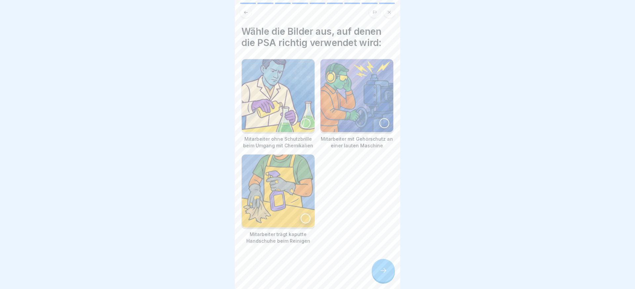
click at [273, 87] on img at bounding box center [278, 95] width 73 height 73
click at [352, 93] on img at bounding box center [356, 95] width 73 height 73
click at [302, 182] on img at bounding box center [278, 190] width 73 height 73
click at [383, 265] on div at bounding box center [383, 269] width 23 height 23
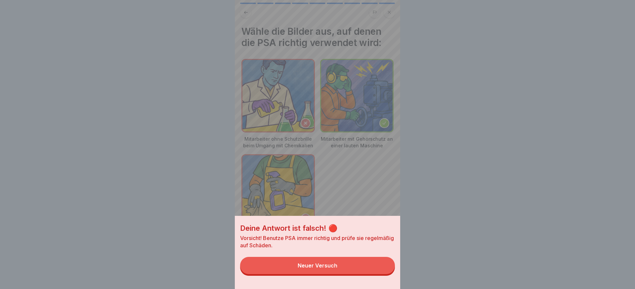
click at [356, 269] on button "Neuer Versuch" at bounding box center [317, 264] width 155 height 17
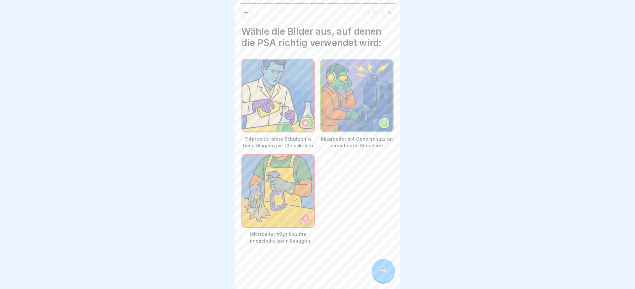
click at [375, 268] on div at bounding box center [383, 269] width 23 height 23
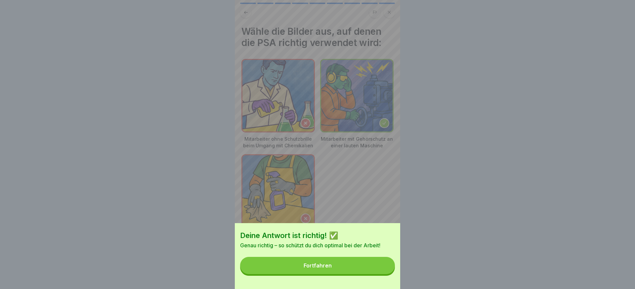
click at [368, 268] on button "Fortfahren" at bounding box center [317, 264] width 155 height 17
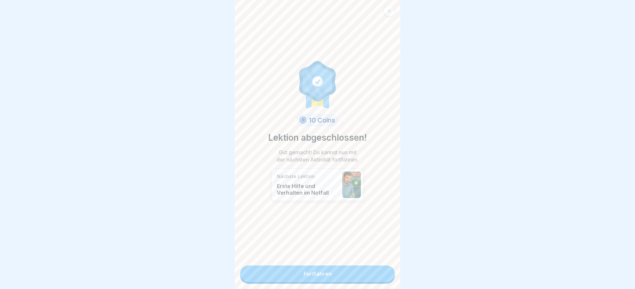
click at [368, 269] on link "Fortfahren" at bounding box center [317, 273] width 155 height 17
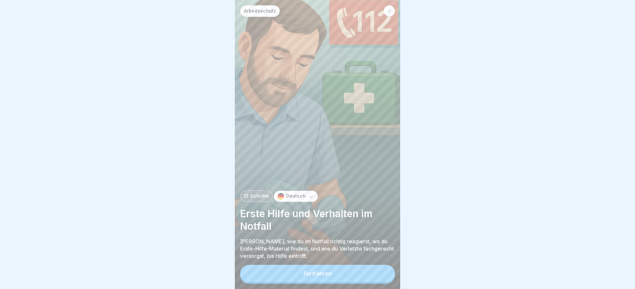
click at [362, 270] on button "Fortfahren" at bounding box center [317, 272] width 155 height 17
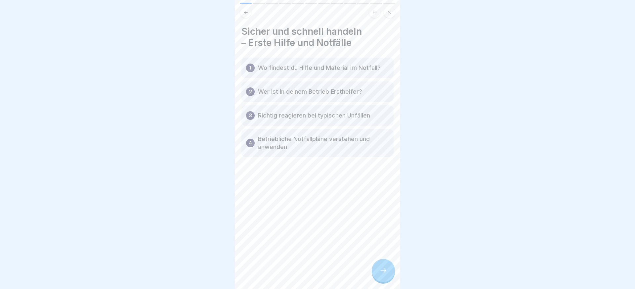
click at [376, 266] on div at bounding box center [383, 269] width 23 height 23
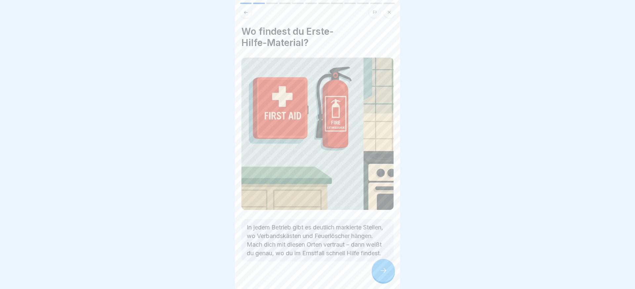
click at [379, 266] on icon at bounding box center [383, 270] width 8 height 8
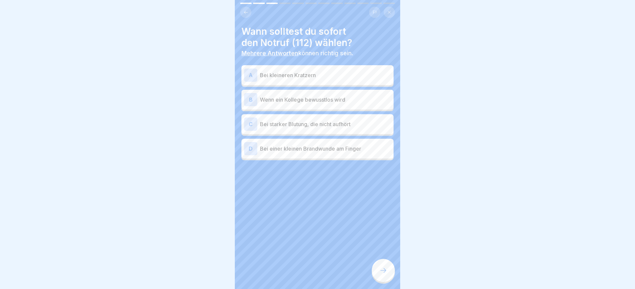
click at [327, 94] on div "B Wenn ein Kollege bewusstlos wird" at bounding box center [317, 99] width 147 height 13
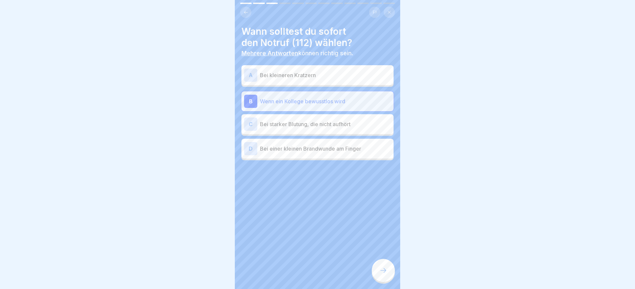
click at [327, 123] on p "Bei starker Blutung, die nicht aufhört" at bounding box center [325, 124] width 131 height 8
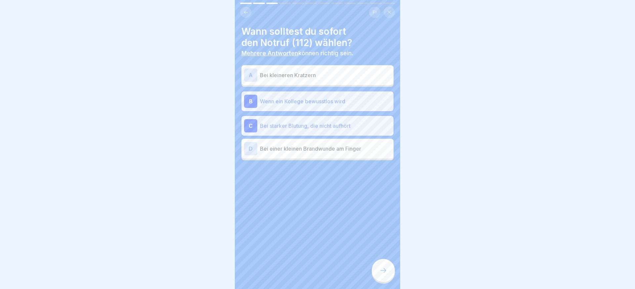
click at [381, 273] on icon at bounding box center [383, 270] width 8 height 8
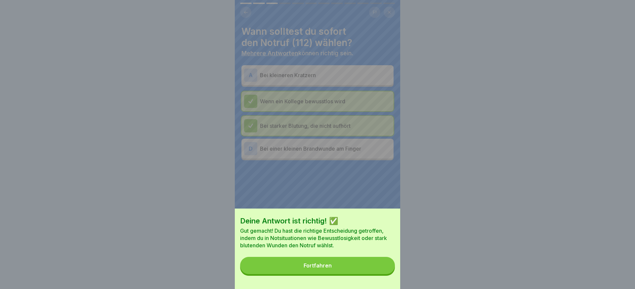
click at [382, 271] on button "Fortfahren" at bounding box center [317, 264] width 155 height 17
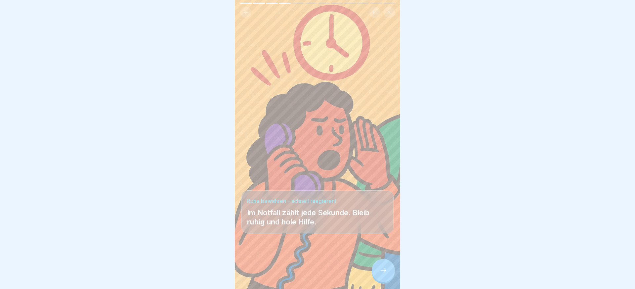
click at [383, 271] on icon at bounding box center [383, 270] width 8 height 8
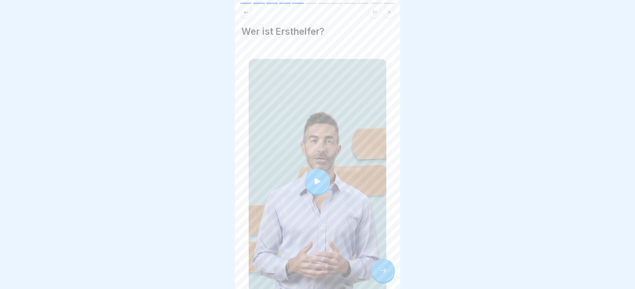
click at [383, 270] on icon at bounding box center [383, 270] width 8 height 8
click at [391, 270] on div at bounding box center [383, 269] width 23 height 23
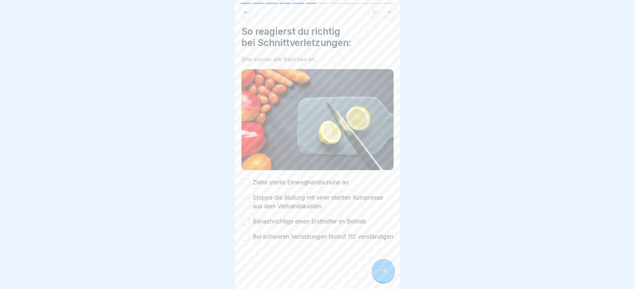
click at [391, 270] on div at bounding box center [383, 269] width 23 height 23
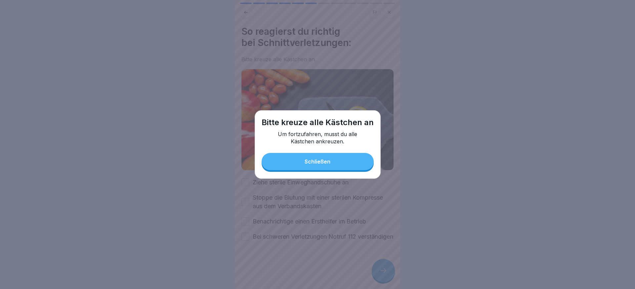
drag, startPoint x: 303, startPoint y: 162, endPoint x: 280, endPoint y: 237, distance: 78.0
click at [303, 162] on button "Schließen" at bounding box center [317, 161] width 112 height 17
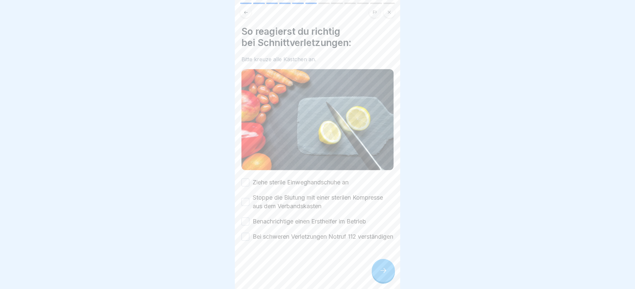
drag, startPoint x: 275, startPoint y: 242, endPoint x: 275, endPoint y: 222, distance: 19.8
click at [275, 240] on label "Bei schweren Verletzungen Notruf 112 verständigen" at bounding box center [323, 236] width 140 height 9
click at [249, 240] on button "Bei schweren Verletzungen Notruf 112 verständigen" at bounding box center [245, 236] width 8 height 8
drag, startPoint x: 275, startPoint y: 220, endPoint x: 275, endPoint y: 206, distance: 14.5
click at [275, 219] on label "Benachrichtige einen Ersthelfer im Betrieb" at bounding box center [309, 221] width 113 height 9
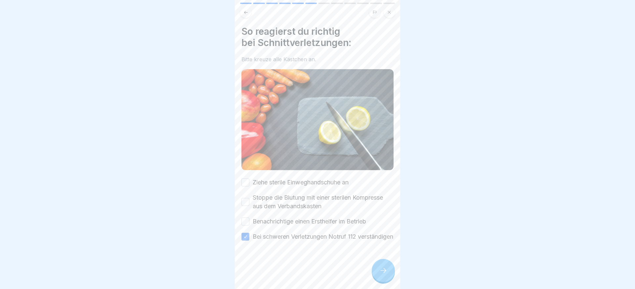
click at [249, 219] on button "Benachrichtige einen Ersthelfer im Betrieb" at bounding box center [245, 221] width 8 height 8
drag, startPoint x: 276, startPoint y: 202, endPoint x: 277, endPoint y: 198, distance: 3.8
click at [276, 201] on label "Stoppe die Blutung mit einer sterilen Kompresse aus dem Verbandskasten" at bounding box center [323, 201] width 141 height 17
click at [249, 201] on button "Stoppe die Blutung mit einer sterilen Kompresse aus dem Verbandskasten" at bounding box center [245, 202] width 8 height 8
click at [280, 181] on label "Ziehe sterile Einweghandschuhe an" at bounding box center [301, 182] width 96 height 9
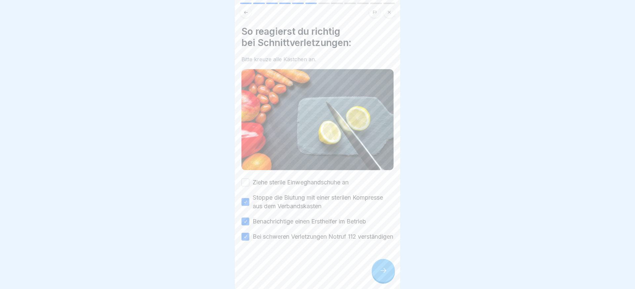
click at [249, 181] on button "Ziehe sterile Einweghandschuhe an" at bounding box center [245, 182] width 8 height 8
click at [385, 265] on div at bounding box center [383, 269] width 23 height 23
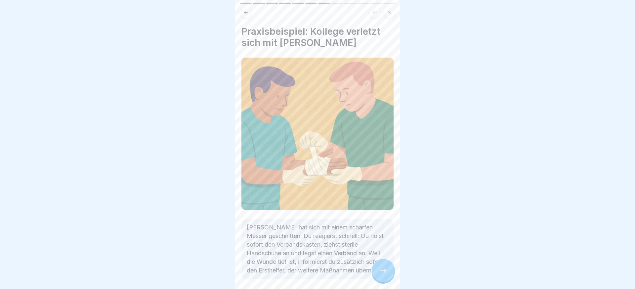
click at [385, 267] on icon at bounding box center [383, 270] width 8 height 8
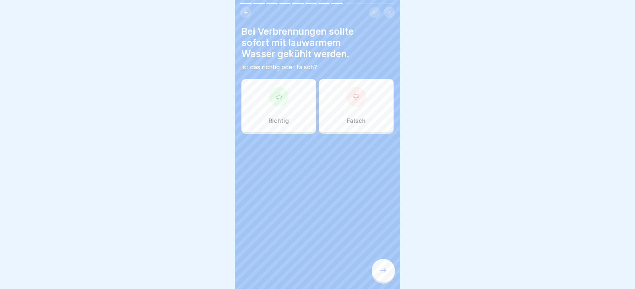
click at [284, 106] on div "Richtig" at bounding box center [278, 105] width 75 height 53
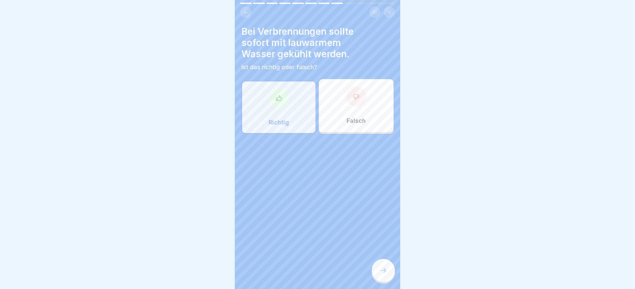
click at [382, 264] on div at bounding box center [383, 269] width 23 height 23
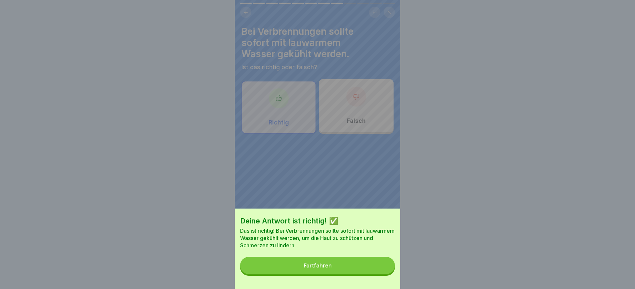
click at [383, 268] on button "Fortfahren" at bounding box center [317, 264] width 155 height 17
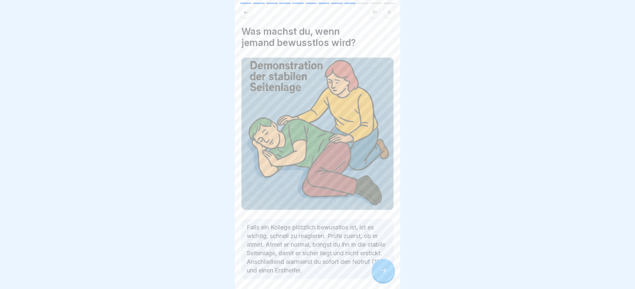
click at [383, 268] on icon at bounding box center [383, 270] width 8 height 8
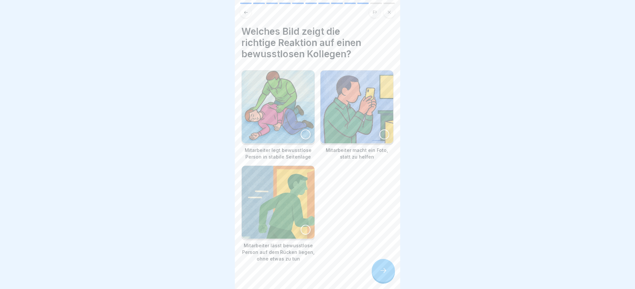
click at [292, 109] on img at bounding box center [278, 106] width 73 height 73
click at [389, 267] on div at bounding box center [383, 269] width 23 height 23
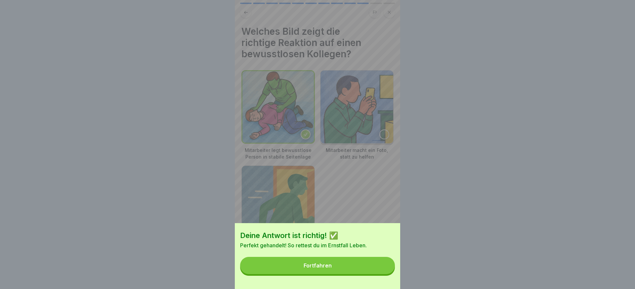
click at [387, 268] on button "Fortfahren" at bounding box center [317, 264] width 155 height 17
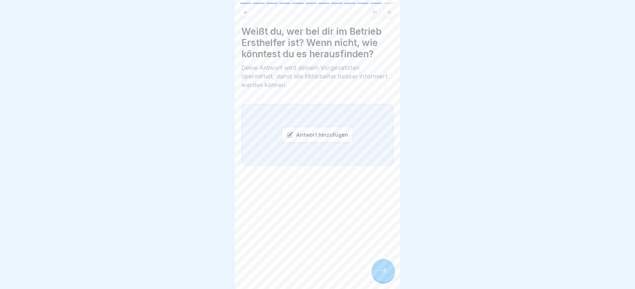
click at [311, 135] on div "Antwort hinzufügen" at bounding box center [317, 135] width 71 height 16
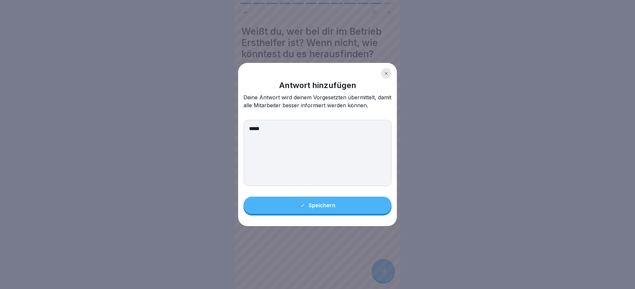
type textarea "****"
click at [353, 198] on button "Speichern" at bounding box center [317, 204] width 148 height 17
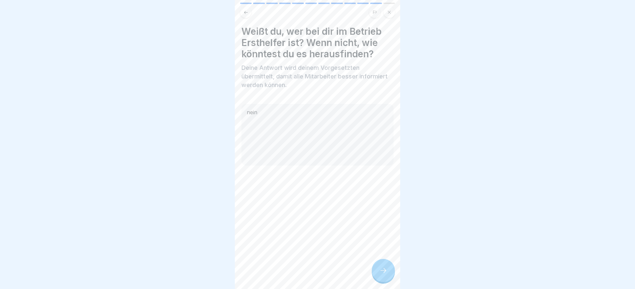
click at [391, 261] on div "Arbeitsschutz 12 Schritte Deutsch Erste Hilfe und Verhalten im Notfall Lerne, w…" at bounding box center [317, 144] width 165 height 289
click at [389, 266] on div at bounding box center [383, 269] width 23 height 23
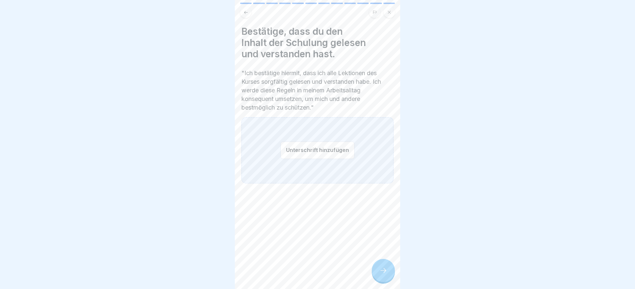
click at [316, 152] on button "Unterschrift hinzufügen" at bounding box center [317, 150] width 74 height 18
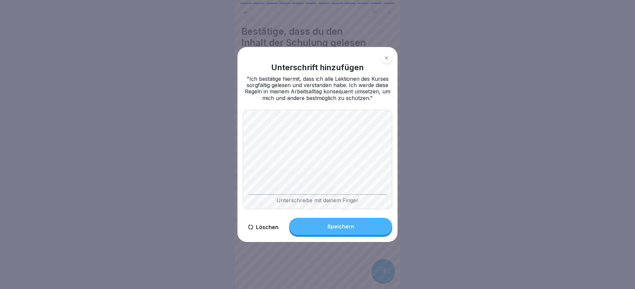
click at [350, 225] on div "Speichern" at bounding box center [340, 226] width 27 height 6
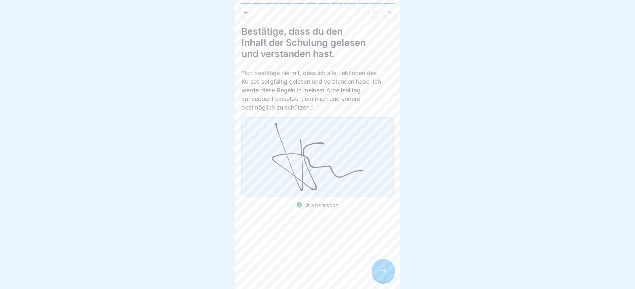
click at [387, 272] on div at bounding box center [383, 269] width 23 height 23
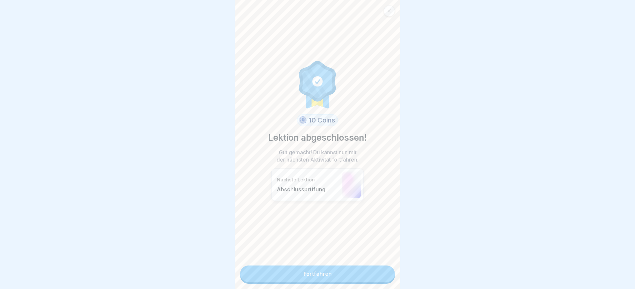
click at [375, 271] on link "Fortfahren" at bounding box center [317, 273] width 155 height 17
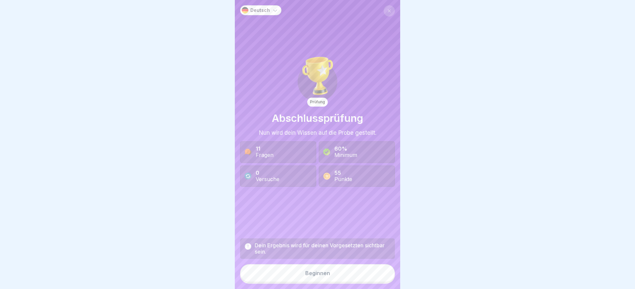
click at [353, 270] on button "Beginnen" at bounding box center [317, 273] width 155 height 18
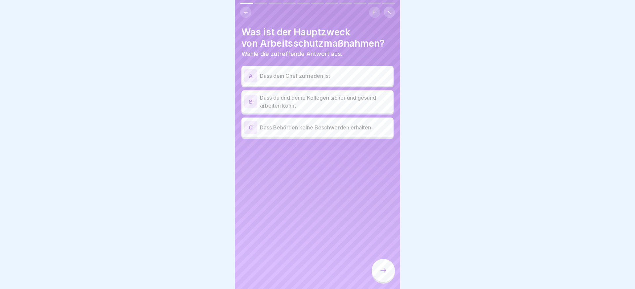
click at [316, 105] on p "Dass du und deine Kollegen sicher und gesund arbeiten könnt" at bounding box center [325, 102] width 131 height 16
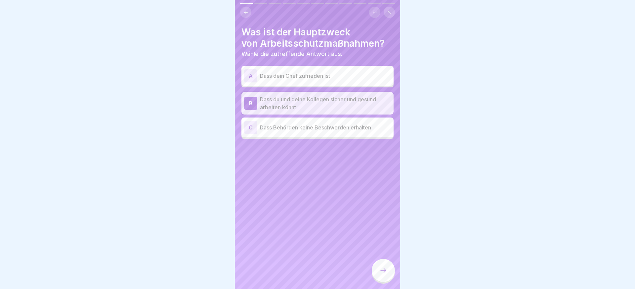
click at [390, 261] on div at bounding box center [383, 269] width 23 height 23
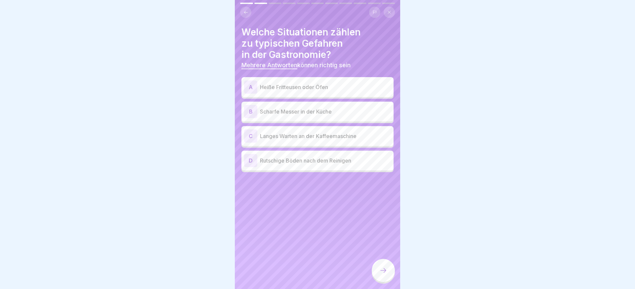
click at [322, 160] on p "Rutschige Böden nach dem Reinigen" at bounding box center [325, 160] width 131 height 8
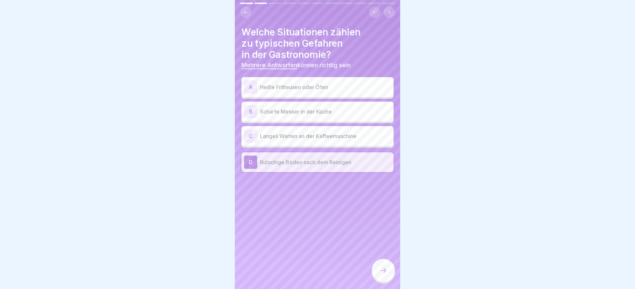
click at [318, 116] on div "B Scharfe Messer in der Küche" at bounding box center [317, 111] width 147 height 13
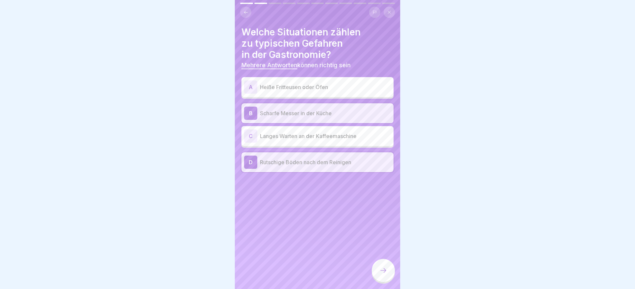
click at [319, 87] on p "Heiße Fritteusen oder Öfen" at bounding box center [325, 87] width 131 height 8
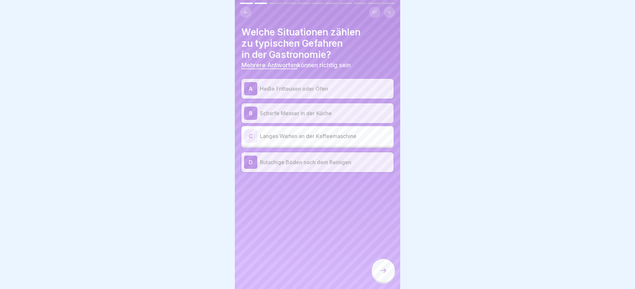
click at [390, 275] on div at bounding box center [383, 269] width 23 height 23
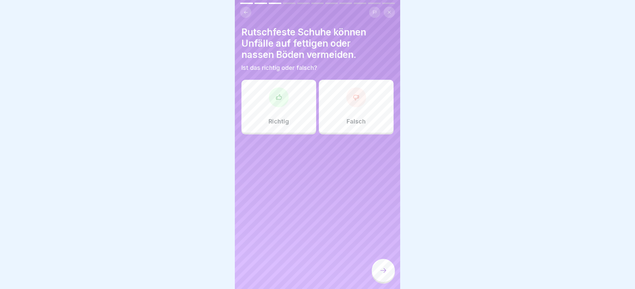
click at [291, 122] on div "Richtig" at bounding box center [278, 106] width 75 height 53
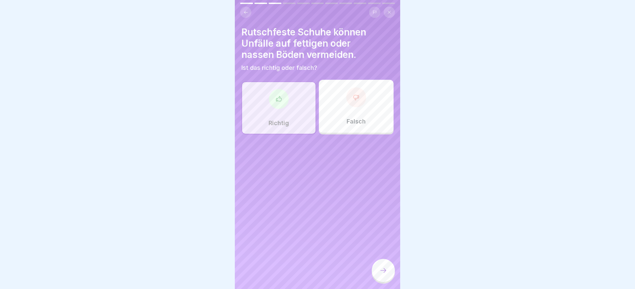
click at [383, 262] on div at bounding box center [383, 269] width 23 height 23
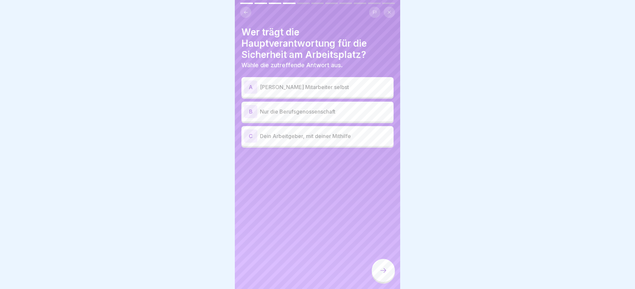
click at [333, 134] on p "Dein Arbeitgeber, mit deiner Mithilfe" at bounding box center [325, 136] width 131 height 8
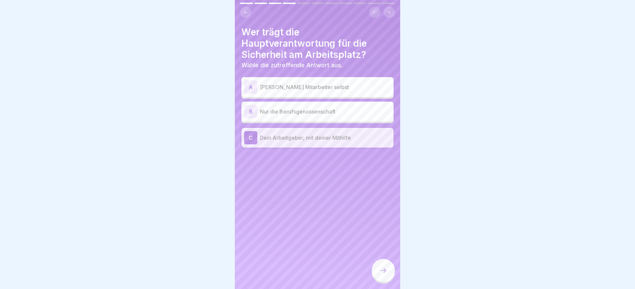
click at [388, 276] on div at bounding box center [383, 269] width 23 height 23
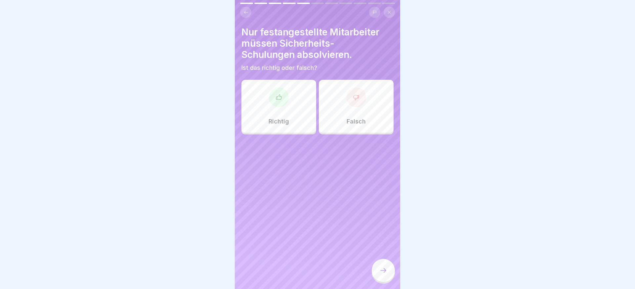
click at [370, 93] on div "Falsch" at bounding box center [356, 106] width 75 height 53
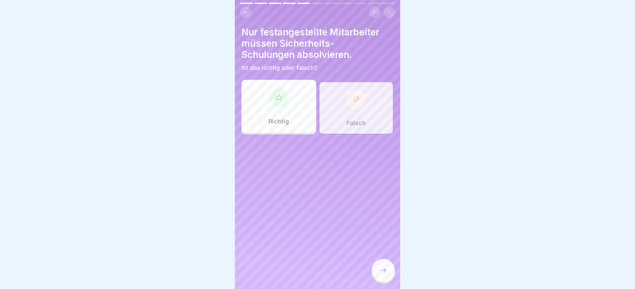
click at [377, 269] on div at bounding box center [383, 269] width 23 height 23
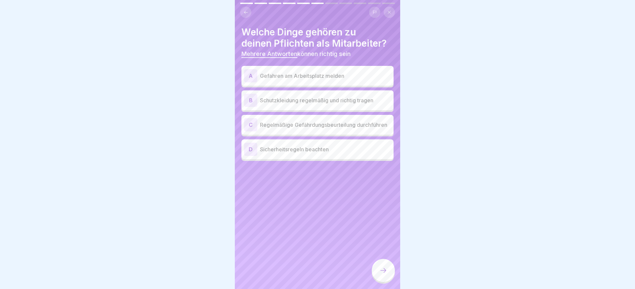
click at [307, 82] on div "A Gefahren am Arbeitsplatz melden" at bounding box center [317, 75] width 147 height 13
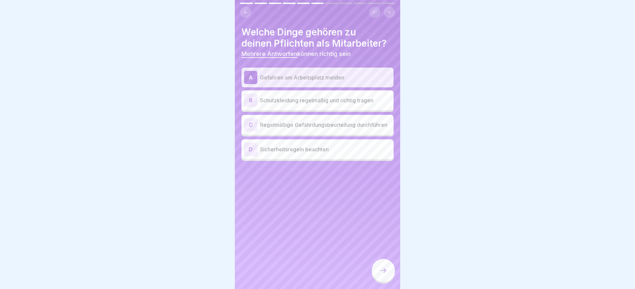
click at [311, 124] on p "Regelmäßige Gefährdungsbeurteilung durchführen" at bounding box center [325, 125] width 131 height 8
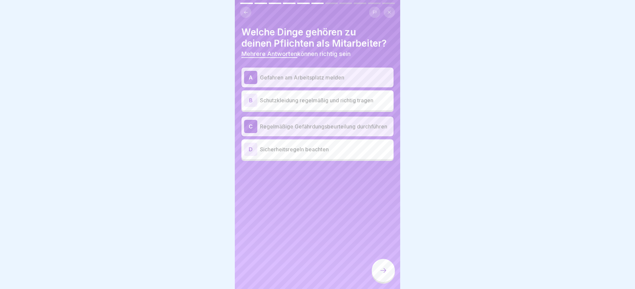
click at [312, 131] on div "C Regelmäßige Gefährdungsbeurteilung durchführen" at bounding box center [317, 126] width 147 height 13
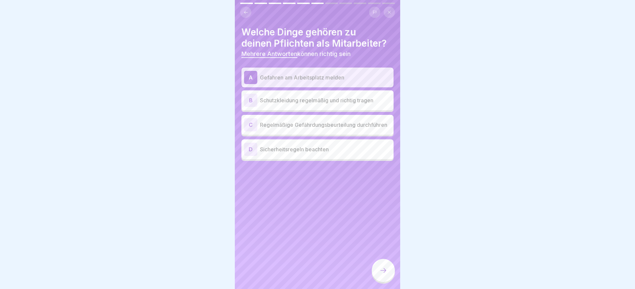
click at [303, 151] on p "Sicherheitsregeln beachten" at bounding box center [325, 149] width 131 height 8
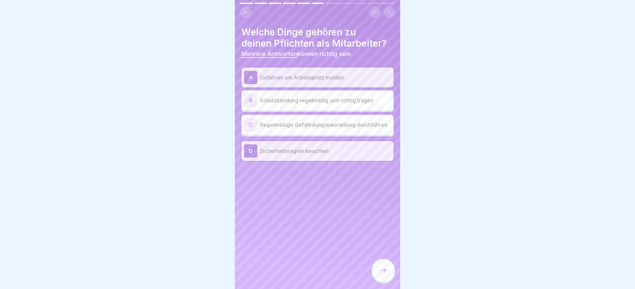
click at [384, 272] on icon at bounding box center [383, 270] width 8 height 8
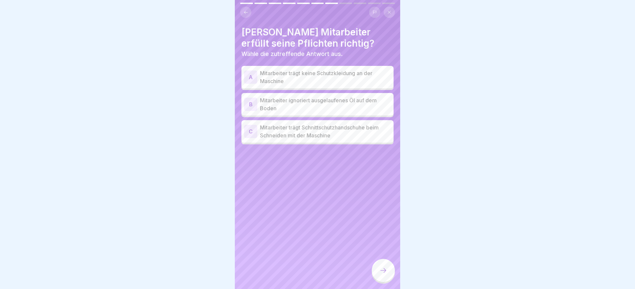
click at [319, 127] on p "Mitarbeiter trägt Schnittschutzhandschuhe beim Schneiden mit der Maschine" at bounding box center [325, 131] width 131 height 16
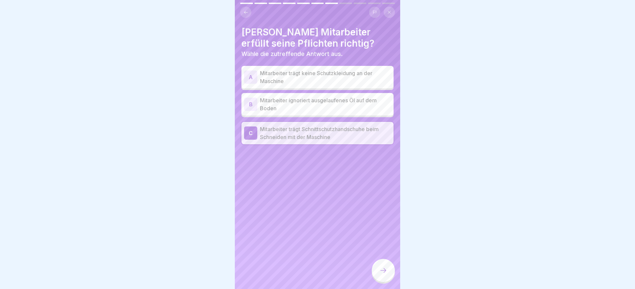
click at [384, 264] on div at bounding box center [383, 269] width 23 height 23
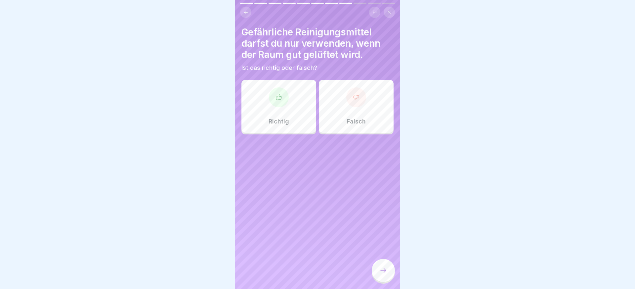
click at [278, 102] on div at bounding box center [279, 97] width 20 height 20
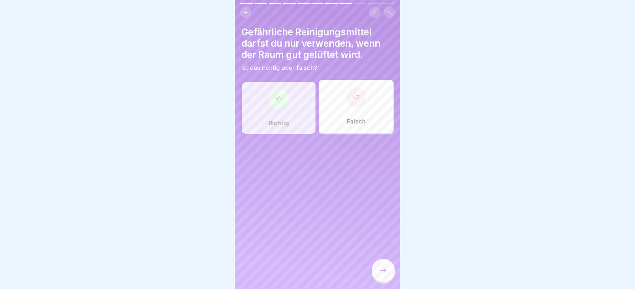
click at [378, 273] on div at bounding box center [383, 269] width 23 height 23
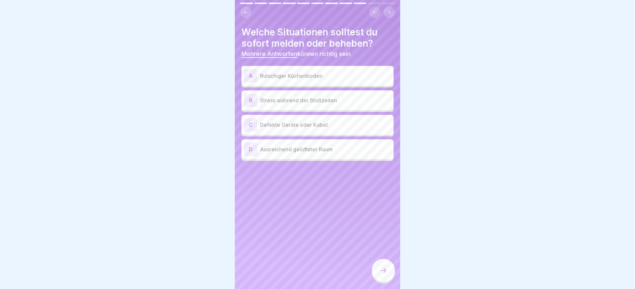
click at [324, 76] on p "Rutschiger Küchenboden" at bounding box center [325, 76] width 131 height 8
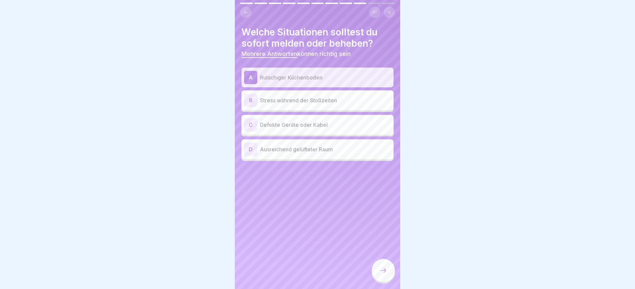
click at [324, 125] on p "Defekte Geräte oder Kabel" at bounding box center [325, 125] width 131 height 8
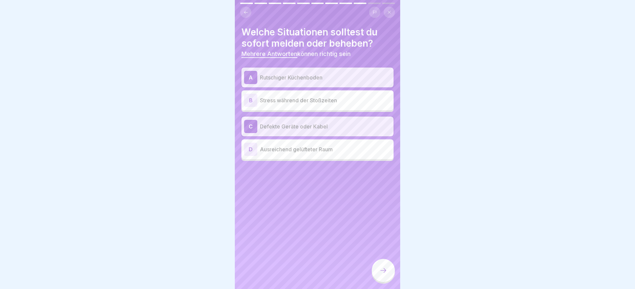
click at [386, 263] on div at bounding box center [383, 269] width 23 height 23
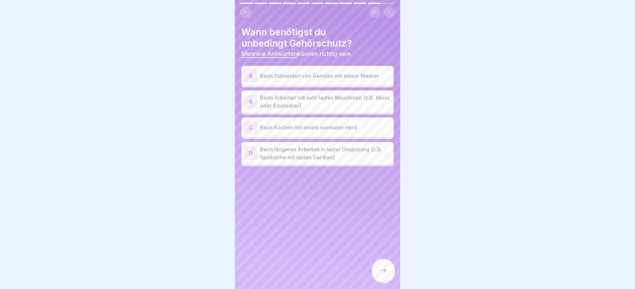
click at [310, 106] on p "Beim Arbeiten mit sehr lauten Maschinen (z.B. Mixer oder Eiscrusher)" at bounding box center [325, 102] width 131 height 16
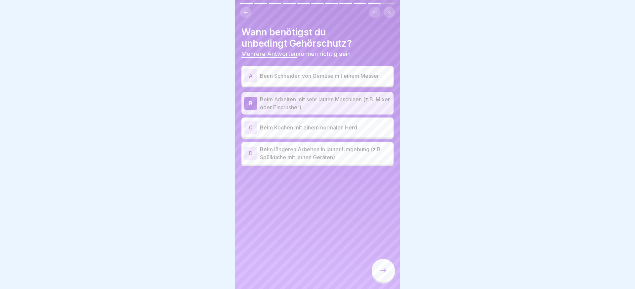
click at [312, 151] on p "Beim längeren Arbeiten in lauter Umgebung (z.B. Spülküche mit lauten Geräten)" at bounding box center [325, 153] width 131 height 16
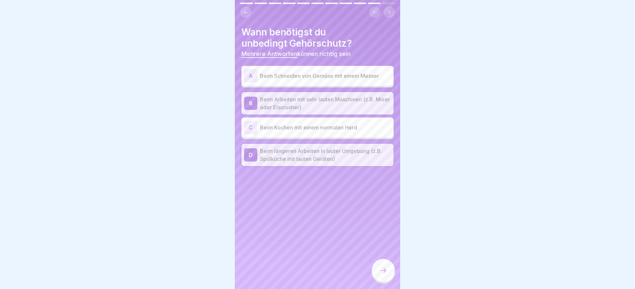
click at [383, 271] on icon at bounding box center [383, 270] width 8 height 8
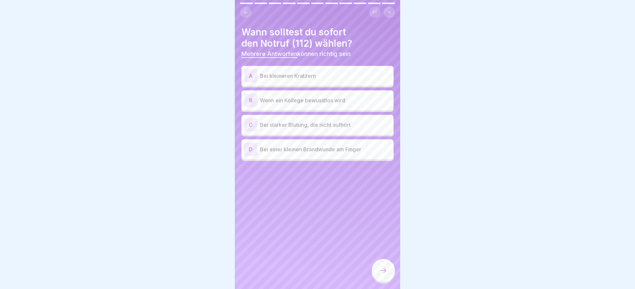
click at [302, 100] on p "Wenn ein Kollege bewusstlos wird" at bounding box center [325, 100] width 131 height 8
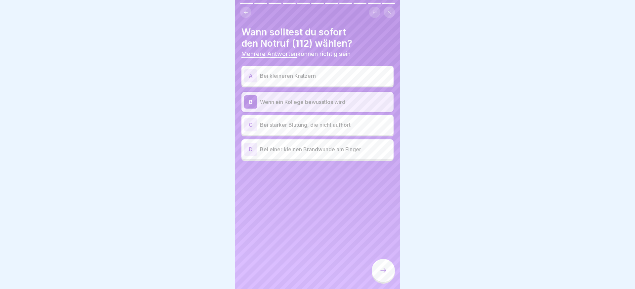
click at [311, 125] on p "Bei starker Blutung, die nicht aufhört" at bounding box center [325, 125] width 131 height 8
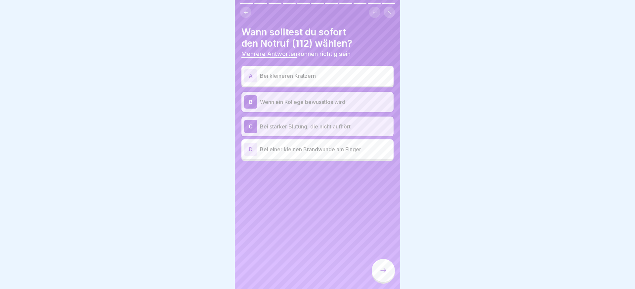
click at [388, 262] on div at bounding box center [383, 269] width 23 height 23
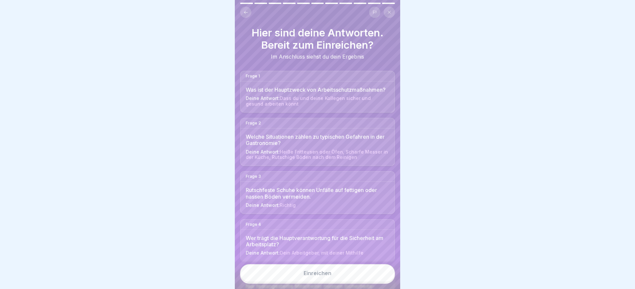
click at [375, 267] on button "Einreichen" at bounding box center [317, 273] width 155 height 18
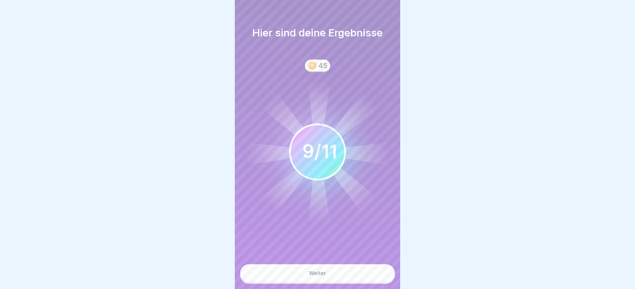
click at [364, 279] on button "Weiter" at bounding box center [317, 273] width 155 height 18
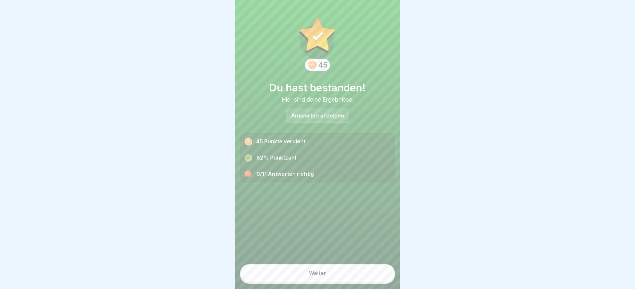
click at [344, 274] on button "Weiter" at bounding box center [317, 273] width 155 height 18
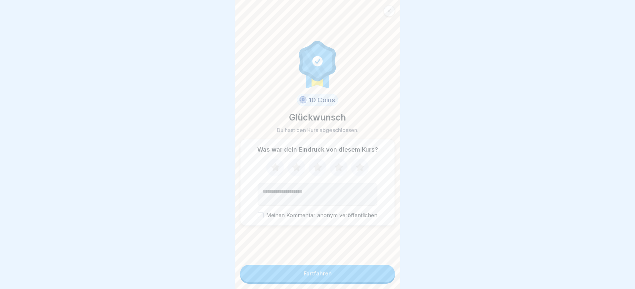
click at [336, 273] on button "Fortfahren" at bounding box center [317, 272] width 155 height 17
click at [326, 272] on div "Fortfahren" at bounding box center [317, 273] width 28 height 6
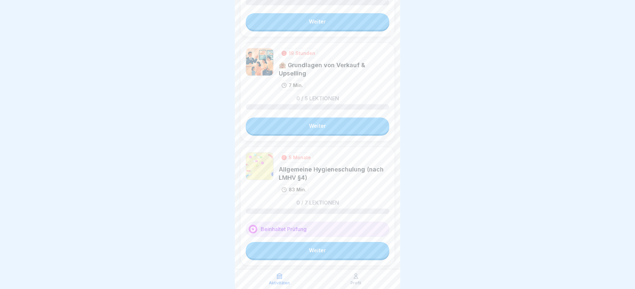
scroll to position [331, 0]
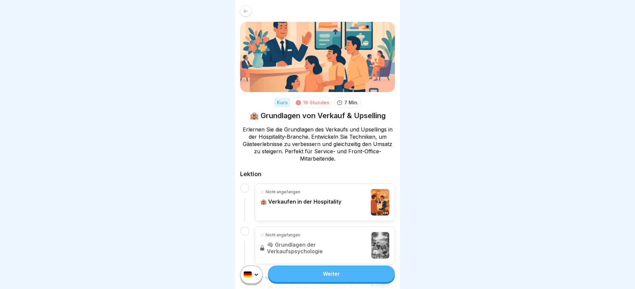
click at [342, 268] on link "Weiter" at bounding box center [331, 273] width 127 height 17
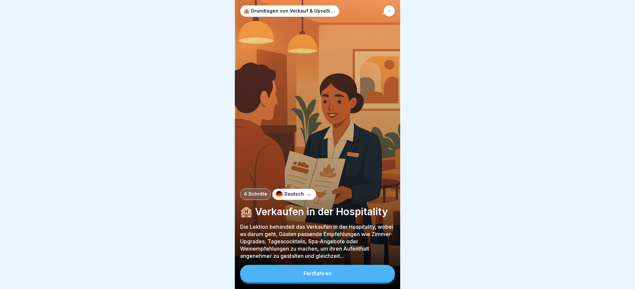
click at [338, 272] on button "Fortfahren" at bounding box center [317, 272] width 155 height 17
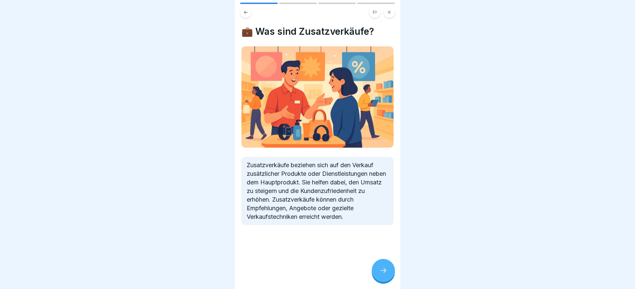
click at [376, 269] on div at bounding box center [383, 269] width 23 height 23
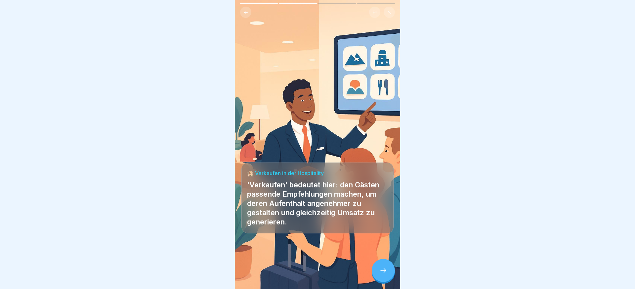
click at [379, 269] on icon at bounding box center [383, 270] width 8 height 8
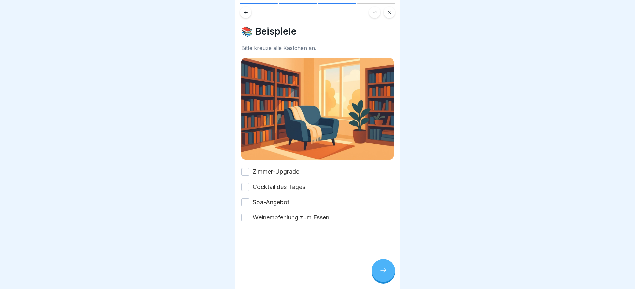
click at [379, 269] on icon at bounding box center [383, 270] width 8 height 8
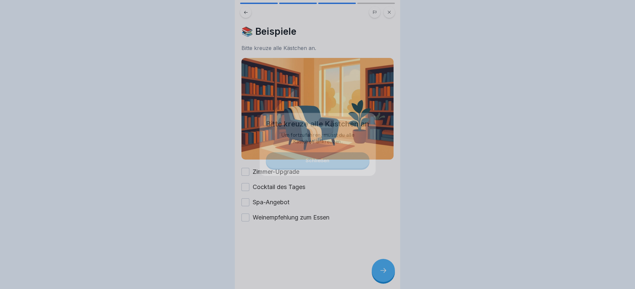
click at [379, 269] on div at bounding box center [317, 144] width 635 height 289
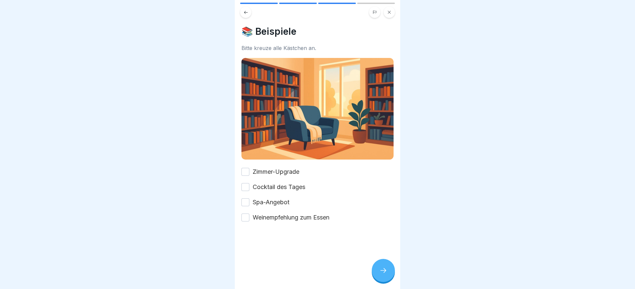
drag, startPoint x: 270, startPoint y: 213, endPoint x: 271, endPoint y: 207, distance: 6.4
click at [270, 213] on label "Weinempfehlung zum Essen" at bounding box center [291, 217] width 77 height 9
click at [249, 213] on button "Weinempfehlung zum Essen" at bounding box center [245, 217] width 8 height 8
drag, startPoint x: 271, startPoint y: 200, endPoint x: 272, endPoint y: 189, distance: 11.0
click at [272, 198] on label "Spa-Angebot" at bounding box center [271, 202] width 37 height 9
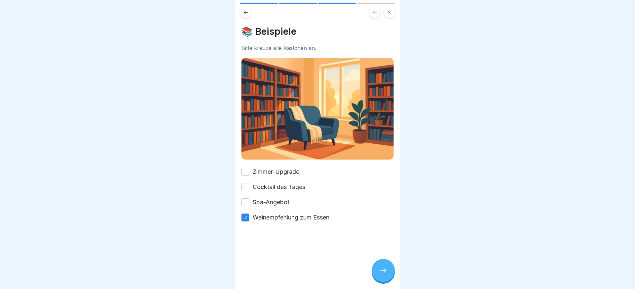
click at [249, 198] on button "Spa-Angebot" at bounding box center [245, 202] width 8 height 8
drag, startPoint x: 272, startPoint y: 189, endPoint x: 276, endPoint y: 170, distance: 19.5
click at [273, 186] on label "Cocktail des Tages" at bounding box center [279, 186] width 53 height 9
click at [249, 186] on button "Cocktail des Tages" at bounding box center [245, 187] width 8 height 8
click at [276, 166] on div "📚 Beispiele Bitte kreuze alle Kästchen an. Zimmer-Upgrade Cocktail des Tages Sp…" at bounding box center [317, 124] width 152 height 196
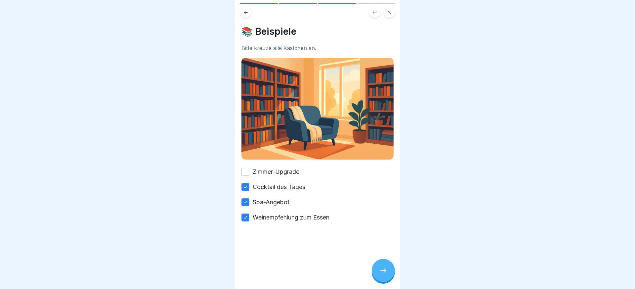
click at [270, 170] on label "Zimmer-Upgrade" at bounding box center [276, 171] width 47 height 9
click at [249, 170] on button "Zimmer-Upgrade" at bounding box center [245, 172] width 8 height 8
click at [385, 265] on div at bounding box center [383, 269] width 23 height 23
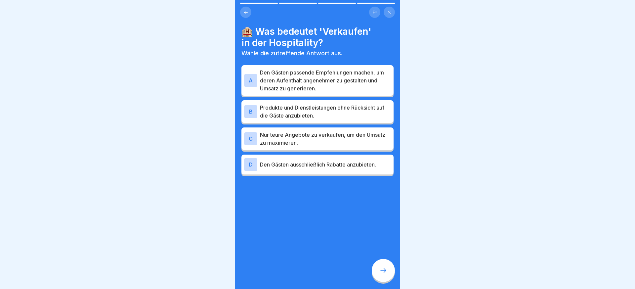
click at [321, 84] on p "Den Gästen passende Empfehlungen machen, um deren Aufenthalt angenehmer zu gest…" at bounding box center [325, 80] width 131 height 24
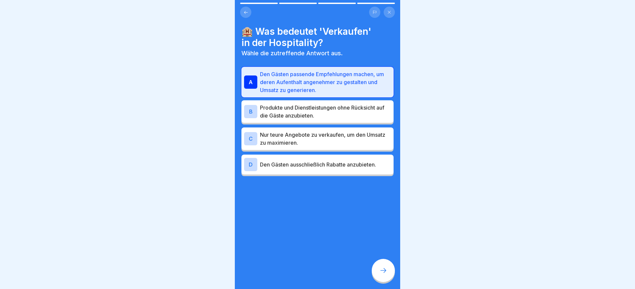
click at [380, 261] on div at bounding box center [383, 269] width 23 height 23
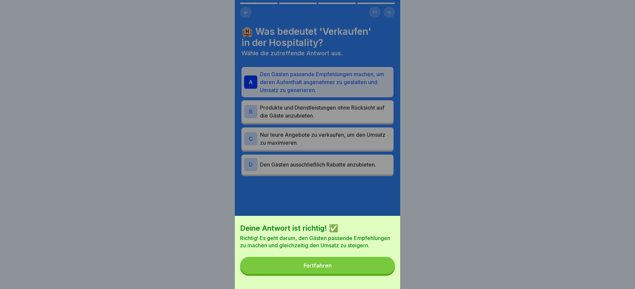
click at [380, 261] on button "Fortfahren" at bounding box center [317, 264] width 155 height 17
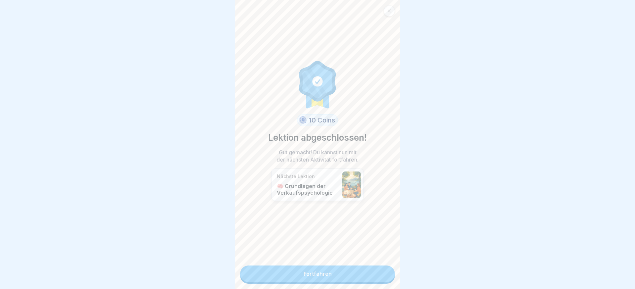
click at [376, 271] on link "Fortfahren" at bounding box center [317, 273] width 155 height 17
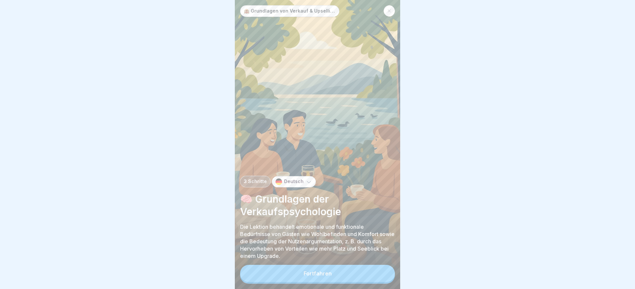
click at [352, 276] on button "Fortfahren" at bounding box center [317, 272] width 155 height 17
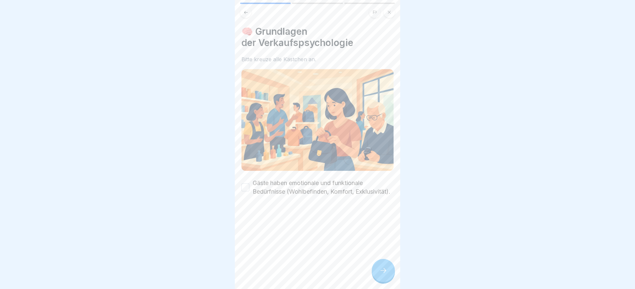
drag, startPoint x: 264, startPoint y: 197, endPoint x: 268, endPoint y: 198, distance: 3.7
click at [264, 196] on label "Gäste haben emotionale und funktionale Bedürfnisse (Wohlbefinden, Komfort, Exkl…" at bounding box center [323, 186] width 141 height 17
click at [249, 191] on button "Gäste haben emotionale und funktionale Bedürfnisse (Wohlbefinden, Komfort, Exkl…" at bounding box center [245, 187] width 8 height 8
click at [375, 265] on div at bounding box center [383, 269] width 23 height 23
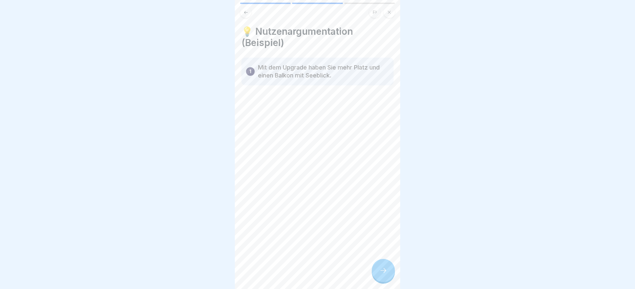
click at [377, 265] on div at bounding box center [383, 269] width 23 height 23
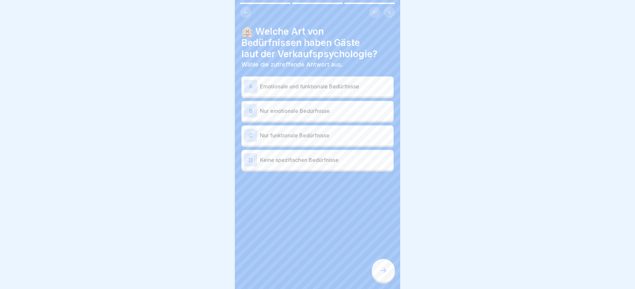
click at [321, 89] on p "Emotionale und funktionale Bedürfnisse" at bounding box center [325, 86] width 131 height 8
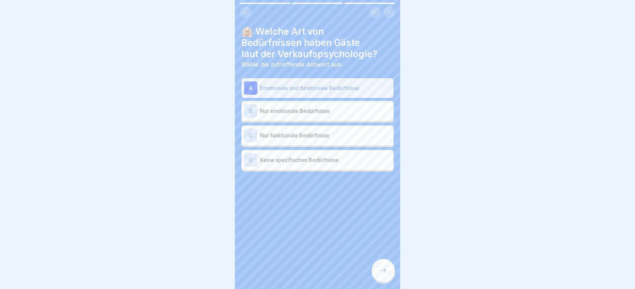
click at [386, 271] on icon at bounding box center [383, 270] width 8 height 8
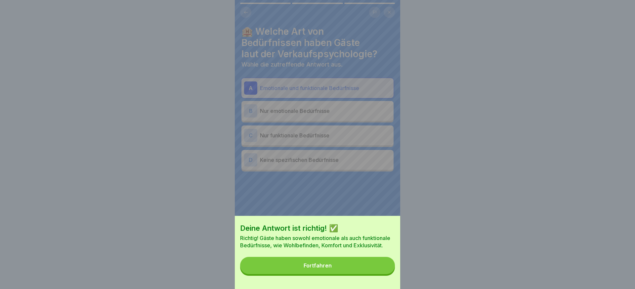
click at [378, 270] on button "Fortfahren" at bounding box center [317, 264] width 155 height 17
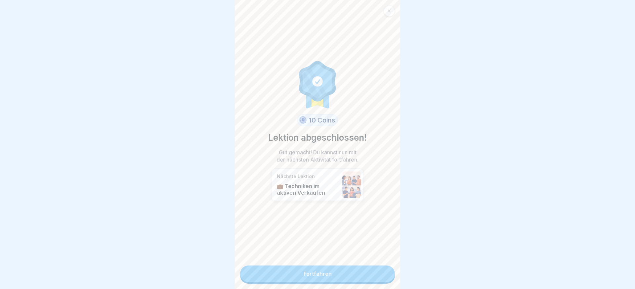
click at [378, 270] on link "Fortfahren" at bounding box center [317, 273] width 155 height 17
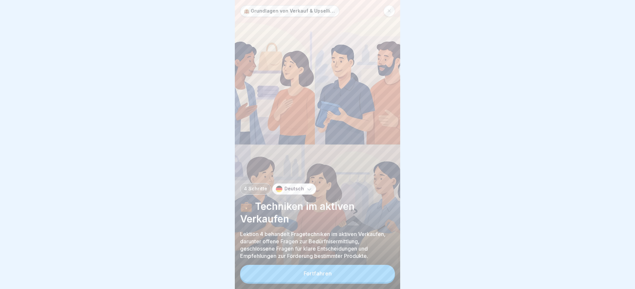
click at [378, 272] on button "Fortfahren" at bounding box center [317, 272] width 155 height 17
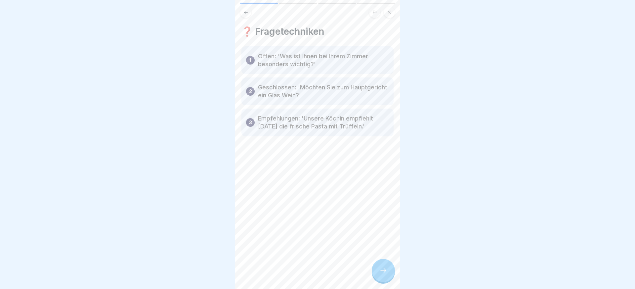
click at [377, 270] on div at bounding box center [383, 269] width 23 height 23
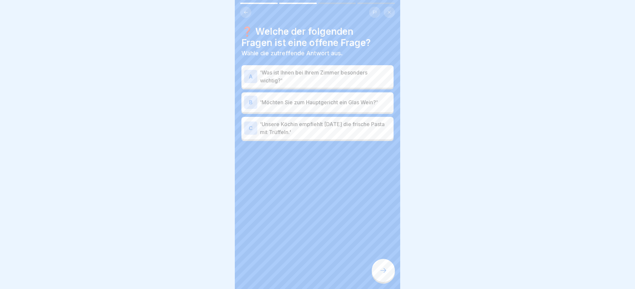
click at [314, 70] on p "'Was ist Ihnen bei Ihrem Zimmer besonders wichtig?'" at bounding box center [325, 76] width 131 height 16
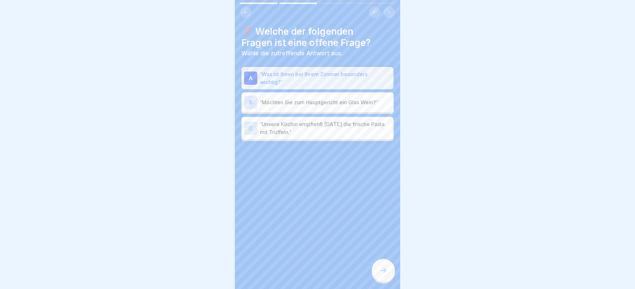
click at [384, 261] on div at bounding box center [383, 269] width 23 height 23
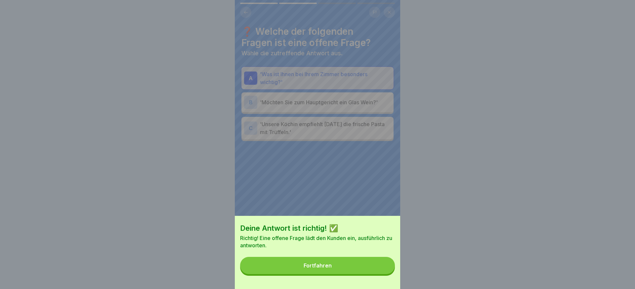
click at [363, 264] on button "Fortfahren" at bounding box center [317, 264] width 155 height 17
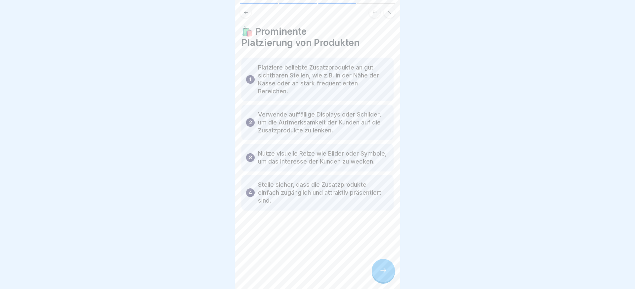
click at [386, 269] on icon at bounding box center [383, 270] width 8 height 8
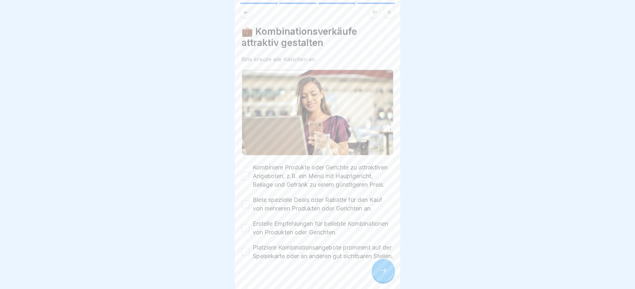
drag, startPoint x: 283, startPoint y: 253, endPoint x: 288, endPoint y: 230, distance: 23.7
click at [283, 253] on label "Platziere Kombinationsangebote prominent auf der Speisekarte oder an anderen gu…" at bounding box center [323, 251] width 141 height 17
click at [249, 253] on button "Platziere Kombinationsangebote prominent auf der Speisekarte oder an anderen gu…" at bounding box center [245, 252] width 8 height 8
click at [288, 230] on label "Erstelle Empfehlungen für beliebte Kombinationen von Produkten oder Gerichten." at bounding box center [323, 227] width 141 height 17
click at [249, 230] on button "Erstelle Empfehlungen für beliebte Kombinationen von Produkten oder Gerichten." at bounding box center [245, 228] width 8 height 8
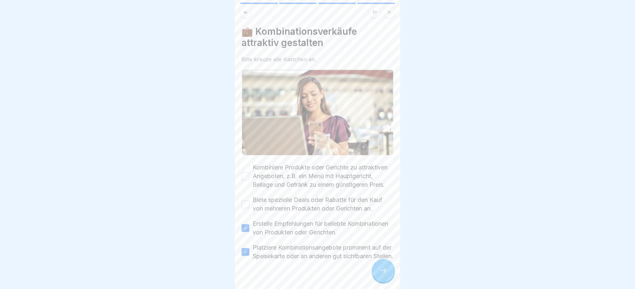
drag, startPoint x: 291, startPoint y: 202, endPoint x: 294, endPoint y: 194, distance: 8.4
click at [291, 202] on label "Biete spezielle Deals oder Rabatte für den Kauf von mehreren Produkten oder Ger…" at bounding box center [323, 203] width 141 height 17
click at [249, 202] on button "Biete spezielle Deals oder Rabatte für den Kauf von mehreren Produkten oder Ger…" at bounding box center [245, 204] width 8 height 8
click at [296, 172] on label "Kombiniere Produkte oder Gerichte zu attraktiven Angeboten, z.B. ein Menü mit H…" at bounding box center [323, 176] width 141 height 26
click at [249, 172] on button "Kombiniere Produkte oder Gerichte zu attraktiven Angeboten, z.B. ein Menü mit H…" at bounding box center [245, 176] width 8 height 8
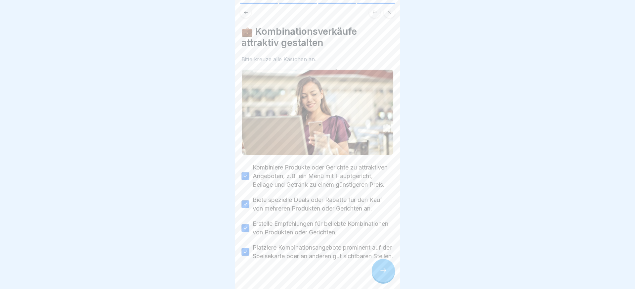
click at [384, 270] on icon at bounding box center [383, 270] width 8 height 8
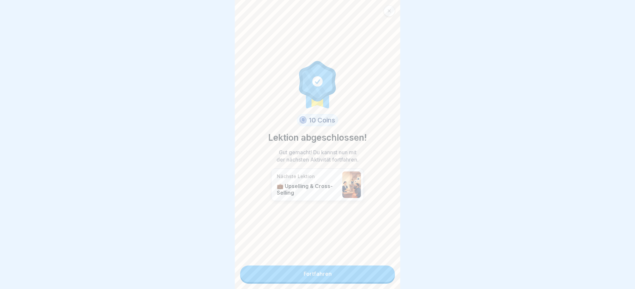
click at [361, 268] on link "Fortfahren" at bounding box center [317, 273] width 155 height 17
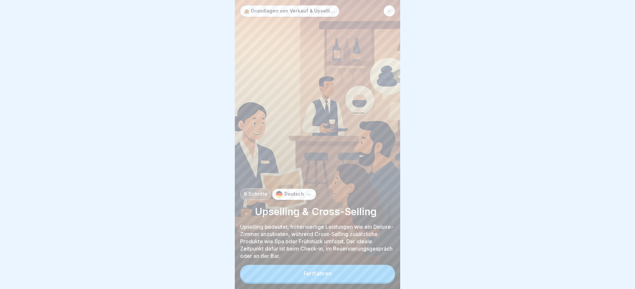
click at [359, 269] on button "Fortfahren" at bounding box center [317, 272] width 155 height 17
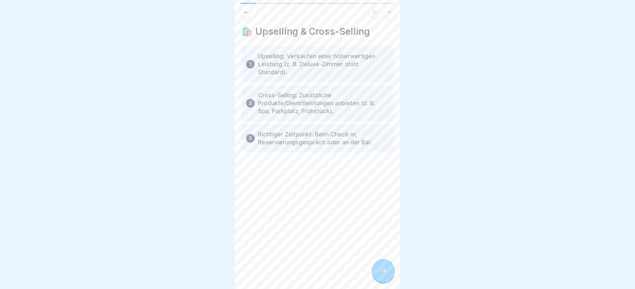
click at [375, 271] on div at bounding box center [383, 269] width 23 height 23
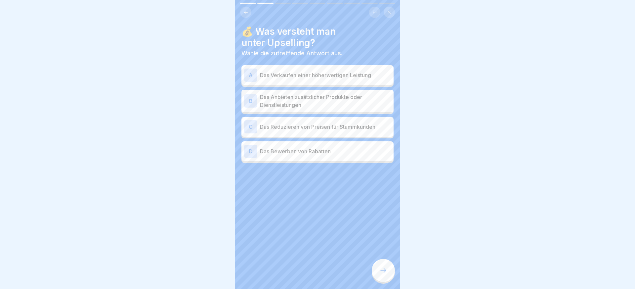
click at [332, 95] on p "Das Anbieten zusätzlicher Produkte oder Dienstleistungen" at bounding box center [325, 101] width 131 height 16
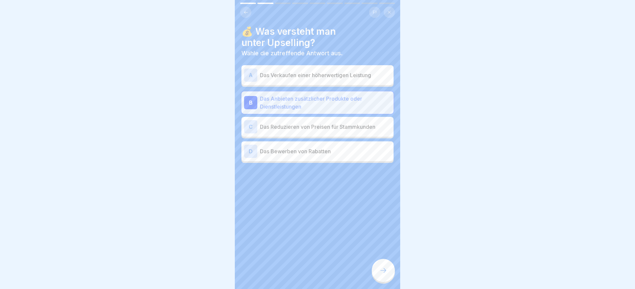
click at [382, 265] on div at bounding box center [383, 269] width 23 height 23
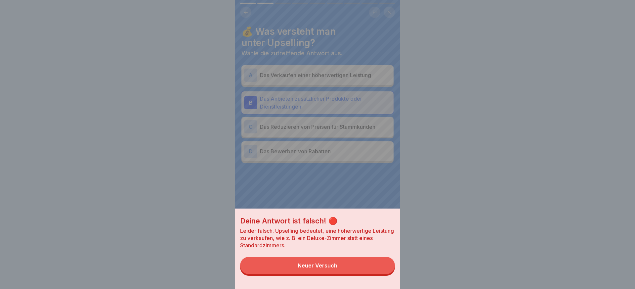
click at [381, 265] on button "Neuer Versuch" at bounding box center [317, 264] width 155 height 17
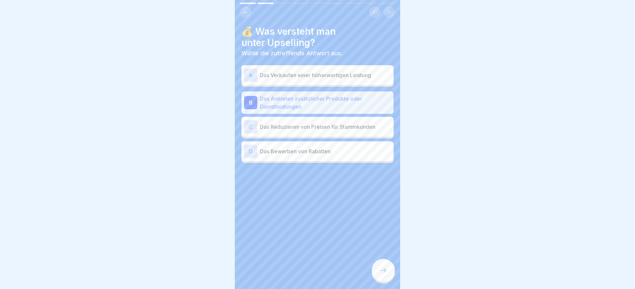
click at [330, 81] on div "A Das Verkaufen einer höherwertigen Leistung" at bounding box center [317, 74] width 147 height 13
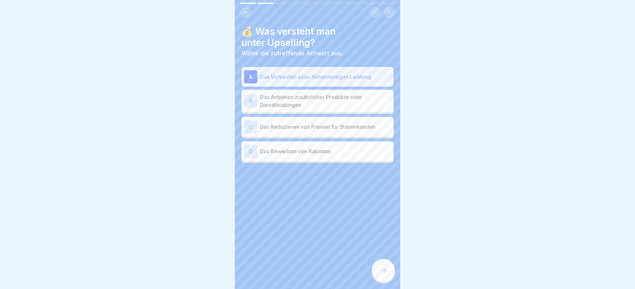
click at [377, 269] on div at bounding box center [383, 269] width 23 height 23
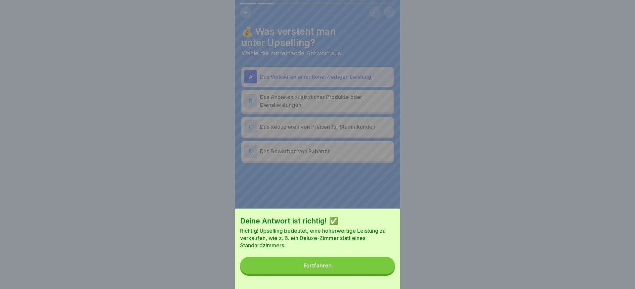
click at [375, 266] on button "Fortfahren" at bounding box center [317, 264] width 155 height 17
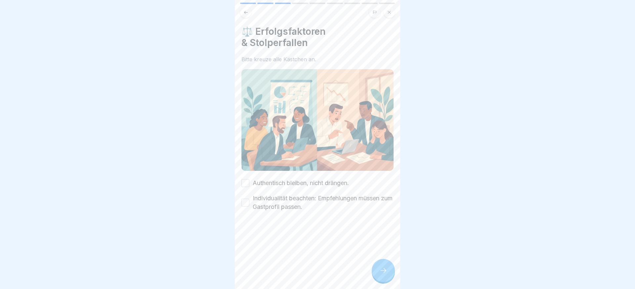
click at [305, 194] on label "Individualität beachten: Empfehlungen müssen zum Gastprofil passen." at bounding box center [323, 202] width 141 height 17
click at [249, 198] on button "Individualität beachten: Empfehlungen müssen zum Gastprofil passen." at bounding box center [245, 202] width 8 height 8
click at [309, 178] on label "Authentisch bleiben, nicht drängen." at bounding box center [301, 182] width 96 height 9
click at [249, 179] on button "Authentisch bleiben, nicht drängen." at bounding box center [245, 183] width 8 height 8
click at [391, 270] on div at bounding box center [383, 269] width 23 height 23
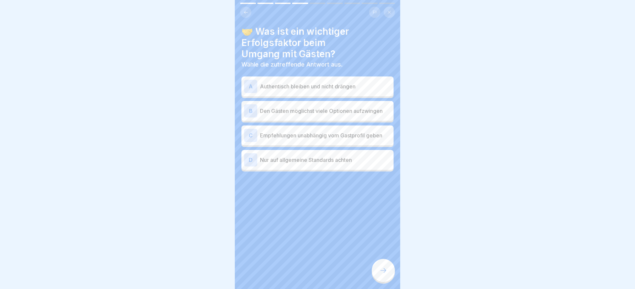
click at [321, 87] on p "Authentisch bleiben und nicht drängen" at bounding box center [325, 86] width 131 height 8
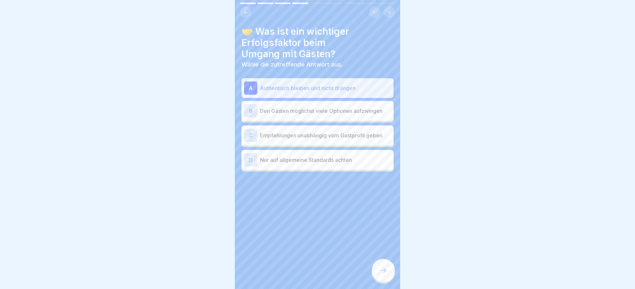
click at [388, 275] on div at bounding box center [383, 269] width 23 height 23
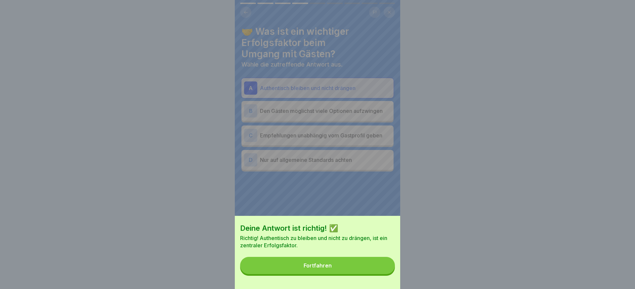
click at [377, 270] on button "Fortfahren" at bounding box center [317, 264] width 155 height 17
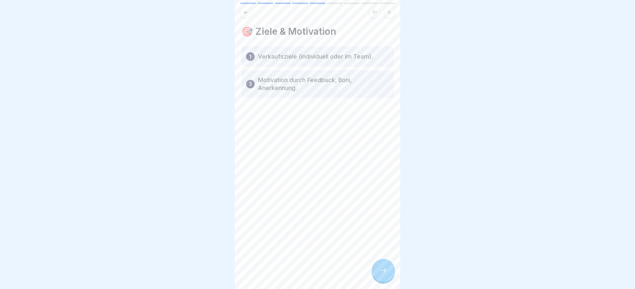
click at [384, 270] on icon at bounding box center [383, 270] width 8 height 8
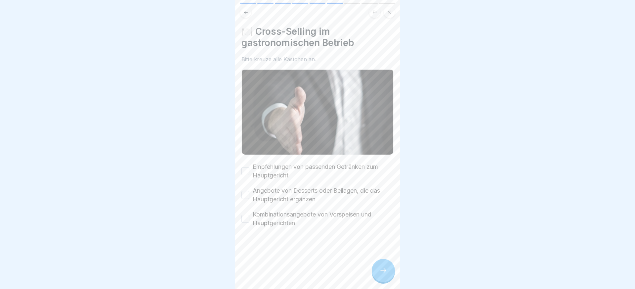
drag, startPoint x: 281, startPoint y: 216, endPoint x: 281, endPoint y: 208, distance: 8.3
click at [281, 215] on label "Kombinationsangebote von Vorspeisen und Hauptgerichten" at bounding box center [323, 218] width 141 height 17
click at [249, 215] on button "Kombinationsangebote von Vorspeisen und Hauptgerichten" at bounding box center [245, 219] width 8 height 8
drag, startPoint x: 281, startPoint y: 196, endPoint x: 277, endPoint y: 162, distance: 33.6
click at [281, 194] on label "Angebote von Desserts oder Beilagen, die das Hauptgericht ergänzen" at bounding box center [323, 194] width 141 height 17
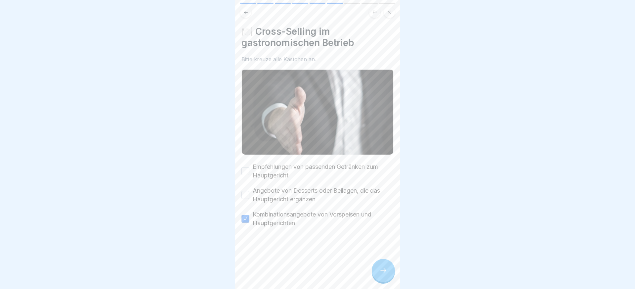
click at [249, 194] on button "Angebote von Desserts oder Beilagen, die das Hauptgericht ergänzen" at bounding box center [245, 195] width 8 height 8
click at [277, 167] on label "Empfehlungen von passenden Getränken zum Hauptgericht" at bounding box center [323, 170] width 141 height 17
click at [249, 167] on button "Empfehlungen von passenden Getränken zum Hauptgericht" at bounding box center [245, 171] width 8 height 8
click at [388, 268] on div at bounding box center [383, 269] width 23 height 23
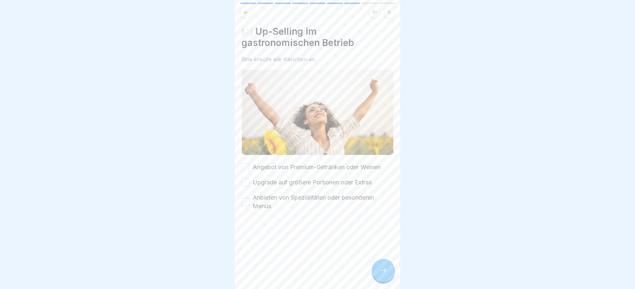
drag, startPoint x: 267, startPoint y: 208, endPoint x: 266, endPoint y: 192, distance: 15.3
click at [267, 207] on label "Anbieten von Spezialitäten oder besonderen Menüs" at bounding box center [323, 201] width 141 height 17
click at [249, 206] on button "Anbieten von Spezialitäten oder besonderen Menüs" at bounding box center [245, 202] width 8 height 8
drag, startPoint x: 267, startPoint y: 183, endPoint x: 268, endPoint y: 179, distance: 4.1
click at [267, 182] on label "Upgrade auf größere Portionen oder Extras" at bounding box center [312, 182] width 119 height 9
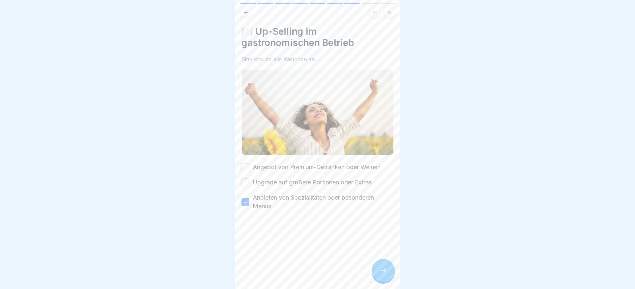
click at [249, 182] on button "Upgrade auf größere Portionen oder Extras" at bounding box center [245, 182] width 8 height 8
click at [269, 170] on label "Angebot von Premium-Getränken oder Weinen" at bounding box center [317, 167] width 128 height 9
click at [249, 170] on button "Angebot von Premium-Getränken oder Weinen" at bounding box center [245, 167] width 8 height 8
click at [378, 271] on div at bounding box center [383, 269] width 23 height 23
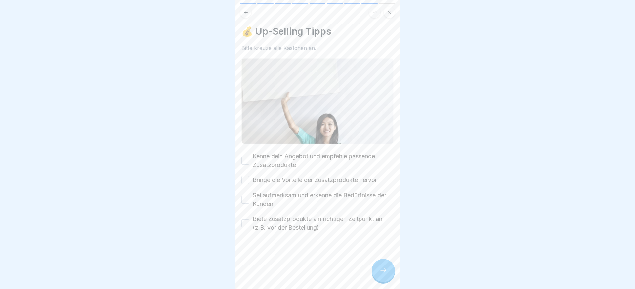
click at [291, 210] on div "Kenne dein Angebot und empfehle passende Zusatzprodukte Bringe die Vorteile der…" at bounding box center [317, 192] width 152 height 80
drag, startPoint x: 265, startPoint y: 193, endPoint x: 260, endPoint y: 183, distance: 11.4
click at [265, 193] on label "Sei aufmerksam und erkenne die Bedürfnisse der Kunden" at bounding box center [323, 199] width 141 height 17
click at [249, 195] on button "Sei aufmerksam und erkenne die Bedürfnisse der Kunden" at bounding box center [245, 199] width 8 height 8
drag, startPoint x: 259, startPoint y: 181, endPoint x: 261, endPoint y: 167, distance: 14.6
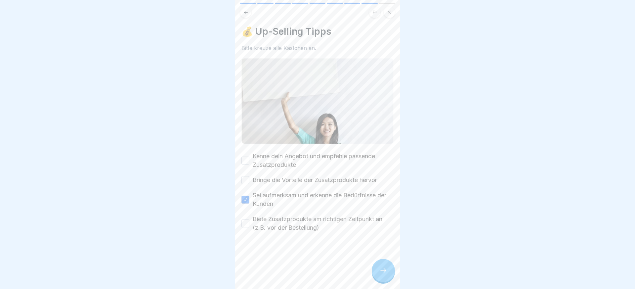
click at [260, 181] on label "Bringe die Vorteile der Zusatzprodukte hervor" at bounding box center [315, 180] width 124 height 9
click at [249, 181] on button "Bringe die Vorteile der Zusatzprodukte hervor" at bounding box center [245, 180] width 8 height 8
click at [261, 166] on label "Kenne dein Angebot und empfehle passende Zusatzprodukte" at bounding box center [323, 160] width 141 height 17
click at [249, 164] on button "Kenne dein Angebot und empfehle passende Zusatzprodukte" at bounding box center [245, 160] width 8 height 8
click at [272, 220] on label "Biete Zusatzprodukte am richtigen Zeitpunkt an (z.B. vor der Bestellung)" at bounding box center [323, 223] width 141 height 17
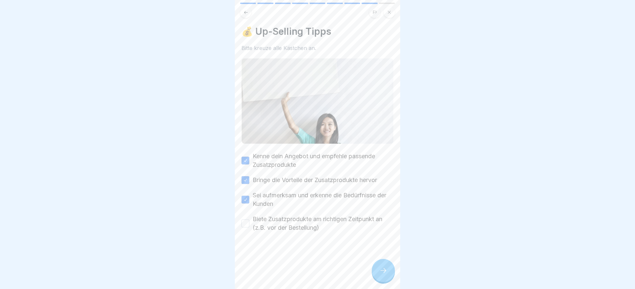
click at [249, 220] on button "Biete Zusatzprodukte am richtigen Zeitpunkt an (z.B. vor der Bestellung)" at bounding box center [245, 223] width 8 height 8
click at [384, 266] on div at bounding box center [383, 269] width 23 height 23
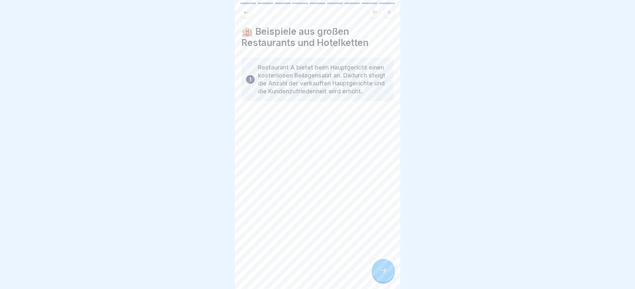
click at [384, 266] on div at bounding box center [383, 269] width 23 height 23
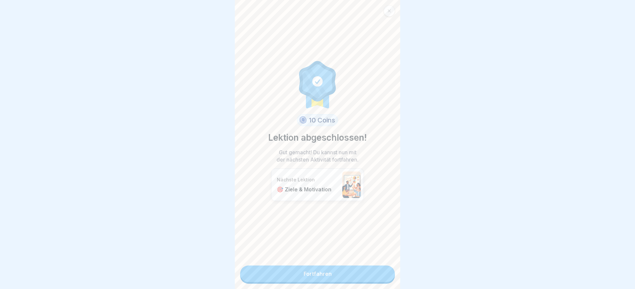
click at [381, 266] on link "Fortfahren" at bounding box center [317, 273] width 155 height 17
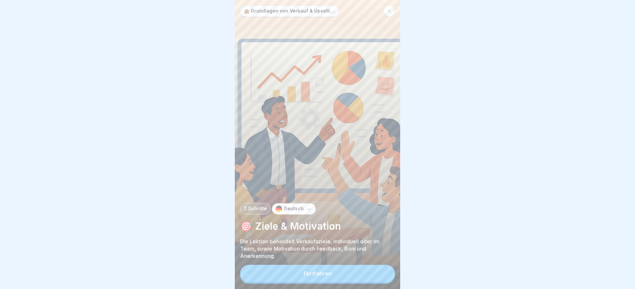
click at [360, 279] on button "Fortfahren" at bounding box center [317, 272] width 155 height 17
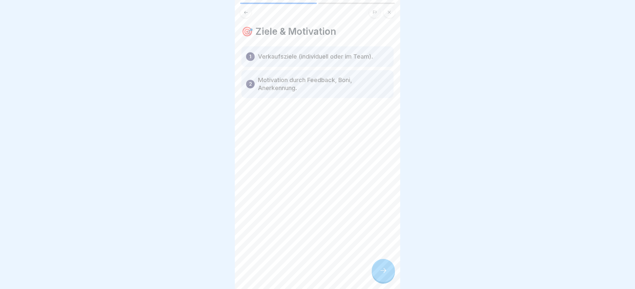
click at [391, 274] on div at bounding box center [383, 269] width 23 height 23
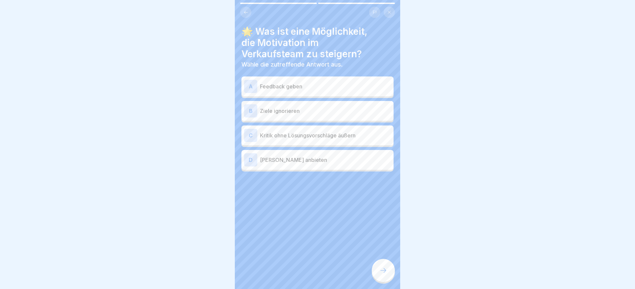
click at [307, 82] on p "Feedback geben" at bounding box center [325, 86] width 131 height 8
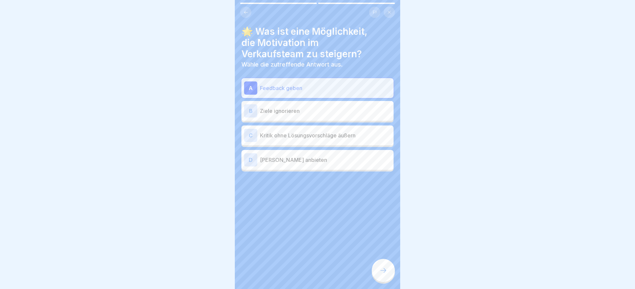
click at [315, 156] on p "[PERSON_NAME] anbieten" at bounding box center [325, 160] width 131 height 8
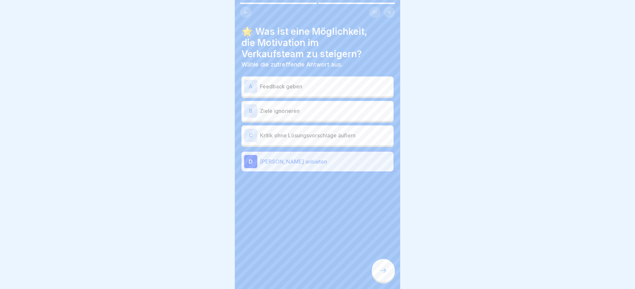
click at [315, 83] on p "Feedback geben" at bounding box center [325, 86] width 131 height 8
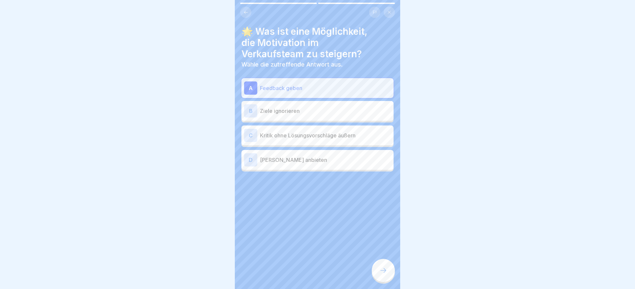
click at [380, 264] on div at bounding box center [383, 269] width 23 height 23
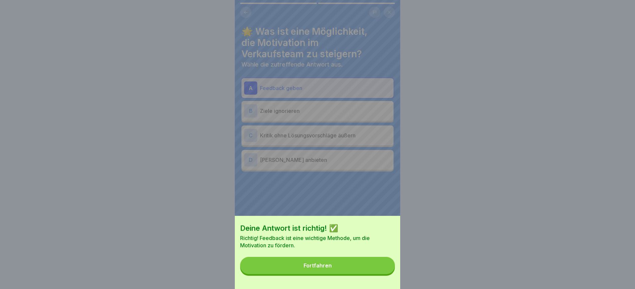
click at [380, 264] on button "Fortfahren" at bounding box center [317, 264] width 155 height 17
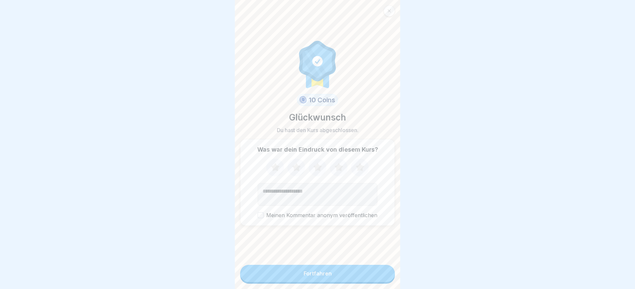
click at [374, 265] on button "Fortfahren" at bounding box center [317, 272] width 155 height 17
click at [353, 274] on button "Fortfahren" at bounding box center [317, 272] width 155 height 17
